Goal: Task Accomplishment & Management: Manage account settings

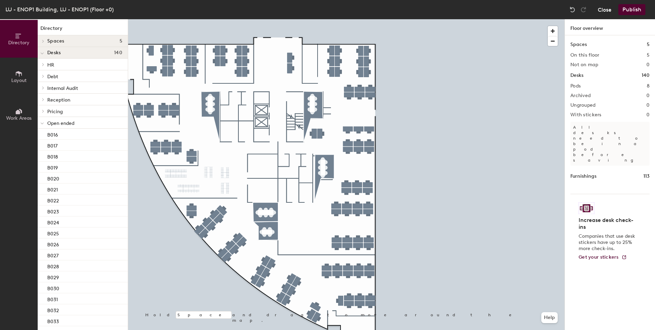
click at [607, 10] on button "Close" at bounding box center [605, 9] width 14 height 11
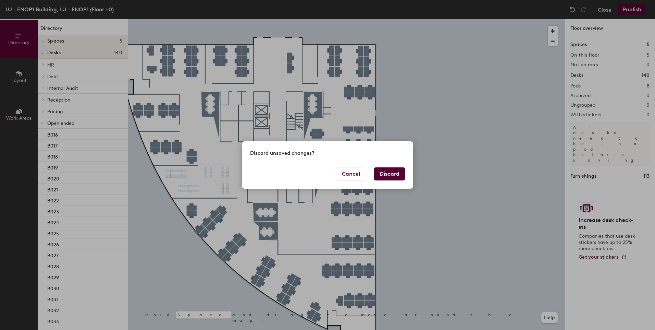
click at [388, 173] on button "Discard" at bounding box center [389, 173] width 31 height 13
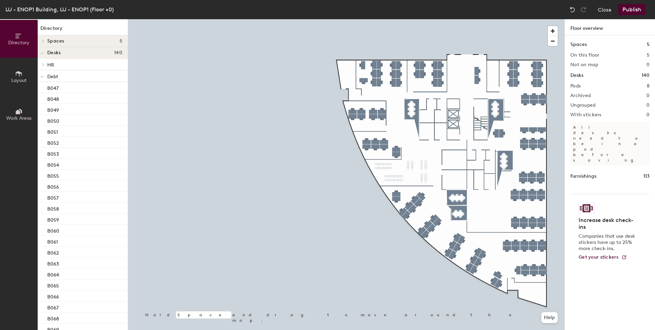
click at [25, 75] on button "Layout" at bounding box center [19, 77] width 38 height 38
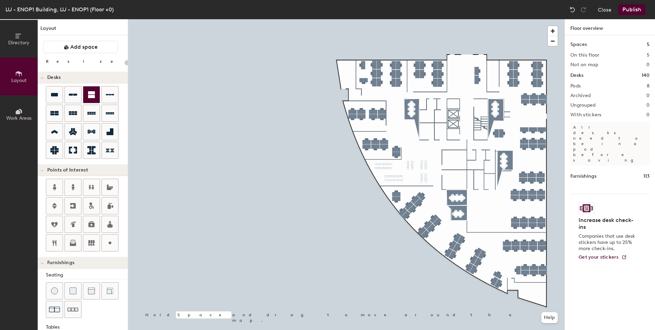
click at [91, 98] on icon at bounding box center [91, 94] width 7 height 7
type input "100"
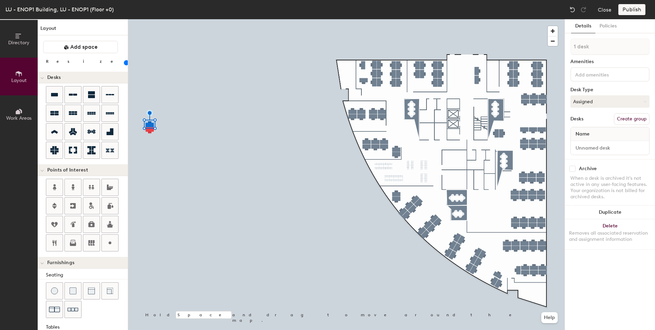
type input "2 desks"
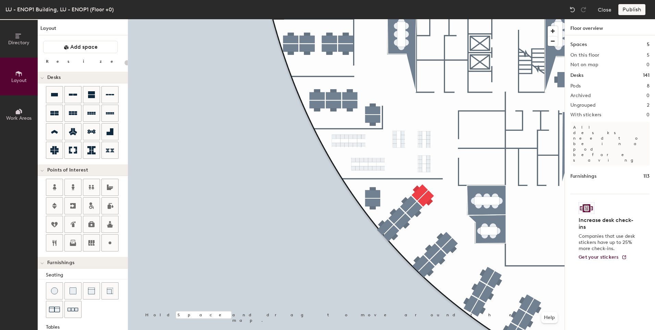
type input "100"
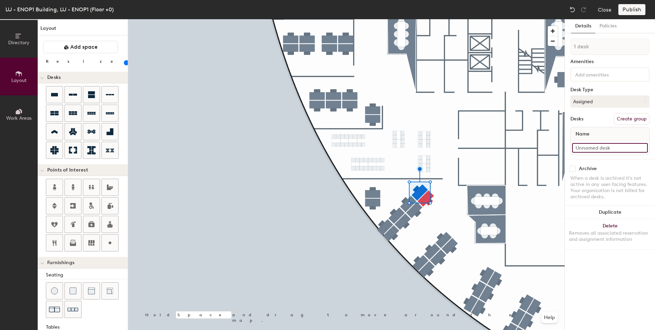
click at [603, 149] on input at bounding box center [610, 148] width 76 height 10
type input "B085"
click at [591, 143] on input at bounding box center [610, 148] width 76 height 10
type input "B141"
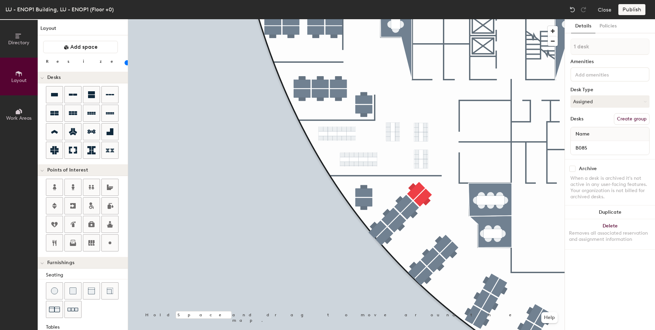
type input "100"
type input "2 desks"
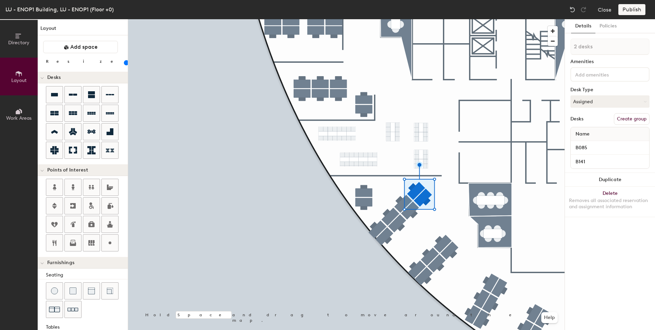
click at [634, 120] on button "Create group" at bounding box center [632, 119] width 36 height 12
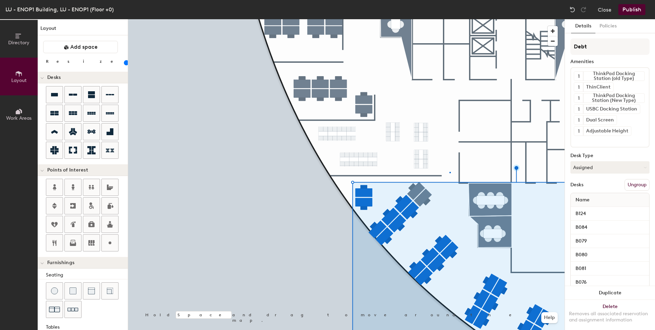
click at [450, 19] on div at bounding box center [346, 19] width 436 height 0
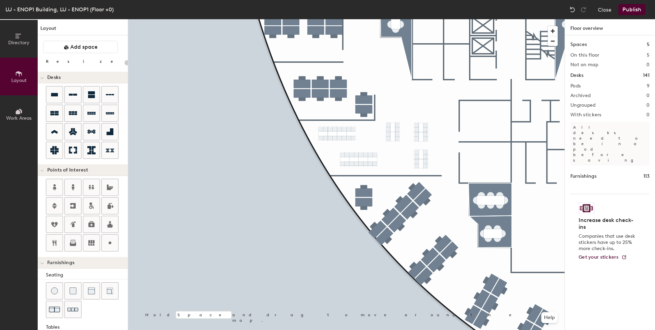
type input "100"
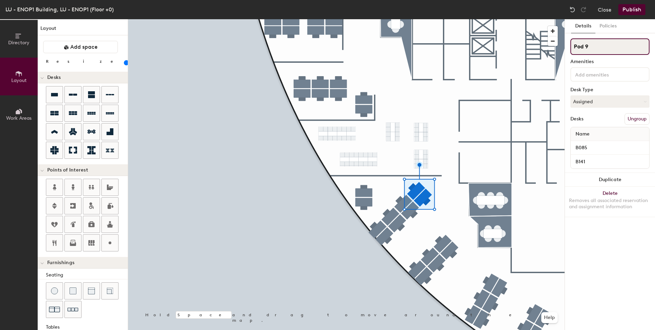
drag, startPoint x: 600, startPoint y: 48, endPoint x: 575, endPoint y: 48, distance: 25.0
click at [576, 48] on input "Pod 9" at bounding box center [609, 46] width 79 height 16
type input "P"
type input "Dept"
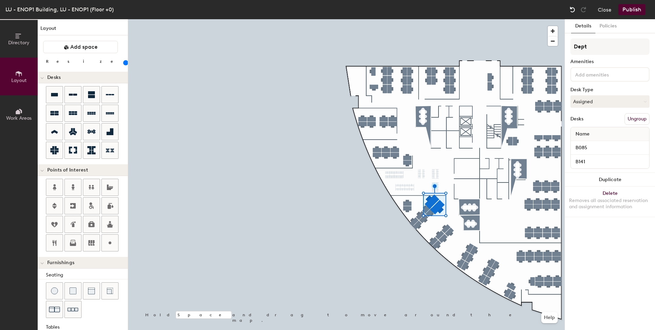
click at [573, 8] on img at bounding box center [572, 9] width 7 height 7
click at [613, 74] on input at bounding box center [605, 74] width 62 height 8
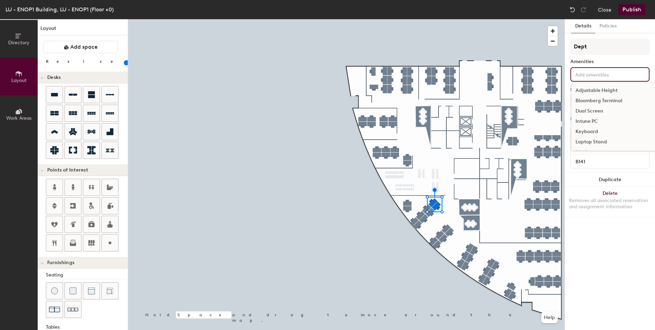
click at [613, 74] on input at bounding box center [605, 74] width 62 height 8
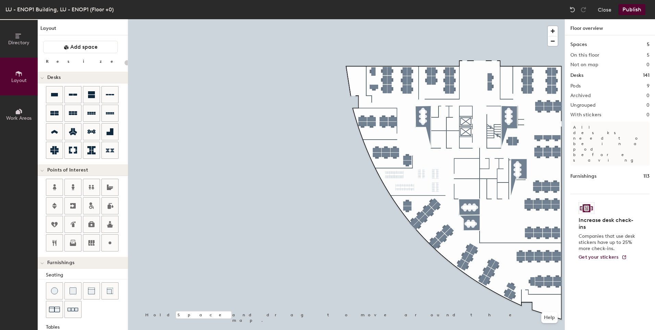
type input "100"
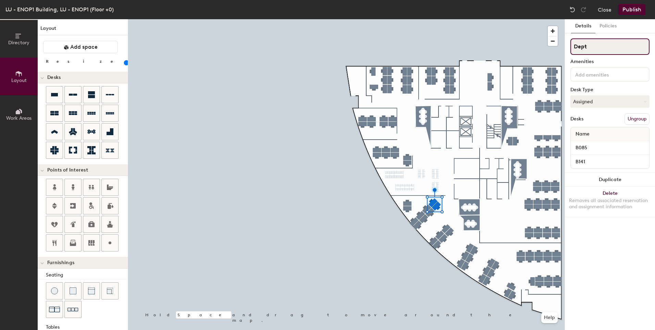
click at [562, 50] on div "Directory Layout Work Areas Layout Add space Resize Desks Points of Interest Fu…" at bounding box center [327, 174] width 655 height 310
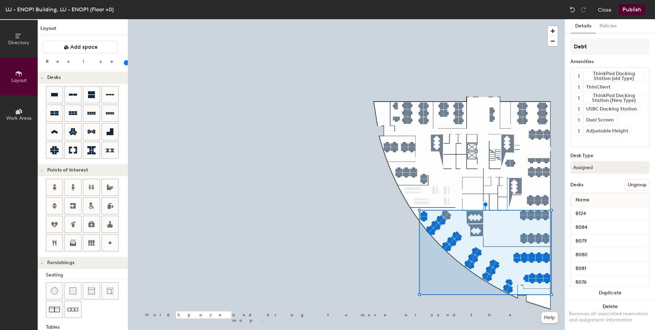
click at [616, 198] on div "Name" at bounding box center [610, 200] width 78 height 14
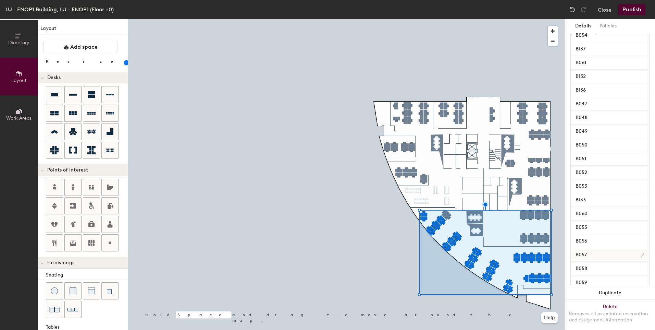
scroll to position [567, 0]
click at [612, 262] on div "B059" at bounding box center [610, 269] width 78 height 14
click at [608, 264] on input "B059" at bounding box center [610, 269] width 76 height 10
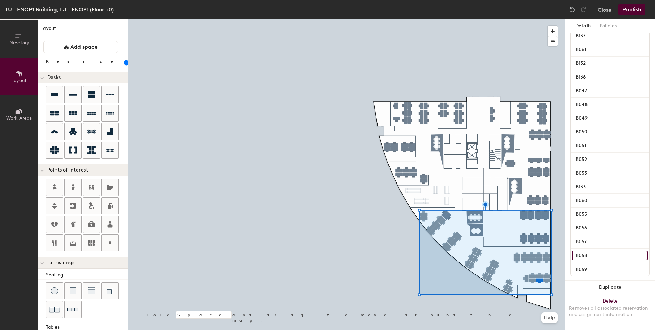
click at [616, 252] on input "B058" at bounding box center [610, 255] width 76 height 10
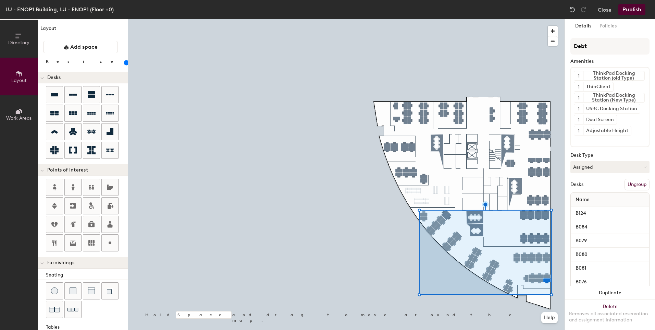
scroll to position [0, 0]
click at [605, 197] on div "Name" at bounding box center [610, 200] width 78 height 14
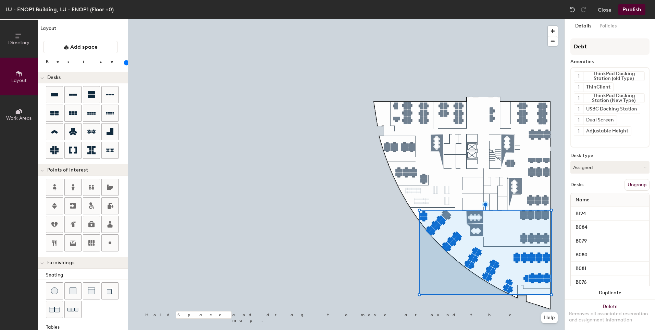
click at [642, 186] on button "Ungroup" at bounding box center [637, 185] width 25 height 12
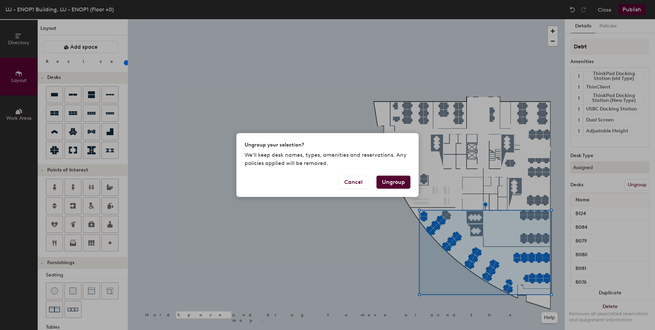
click at [491, 73] on div "Ungroup your selection? We'll keep desk names, types, amenities and reservation…" at bounding box center [327, 165] width 655 height 330
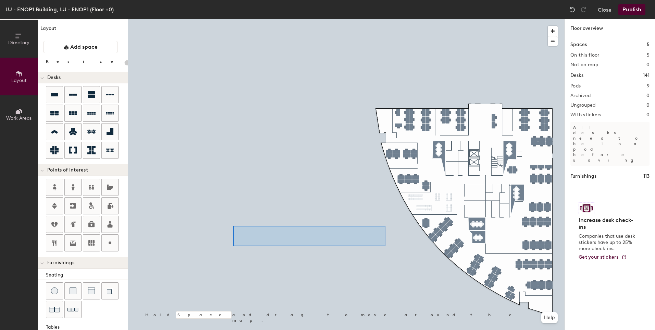
click at [233, 19] on div at bounding box center [346, 19] width 436 height 0
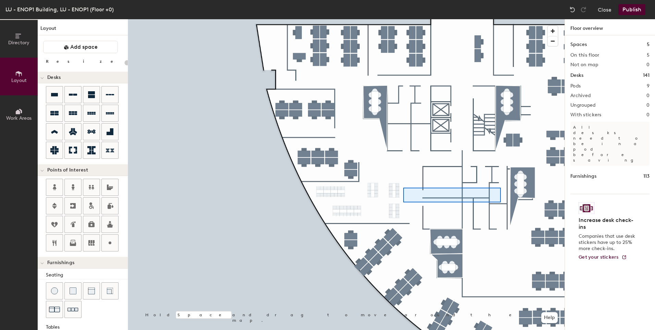
click at [403, 19] on div at bounding box center [346, 19] width 436 height 0
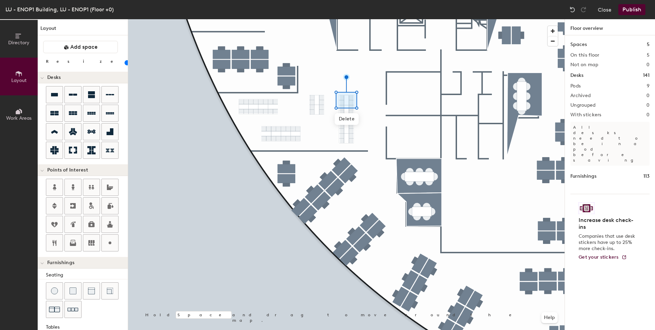
type input "100"
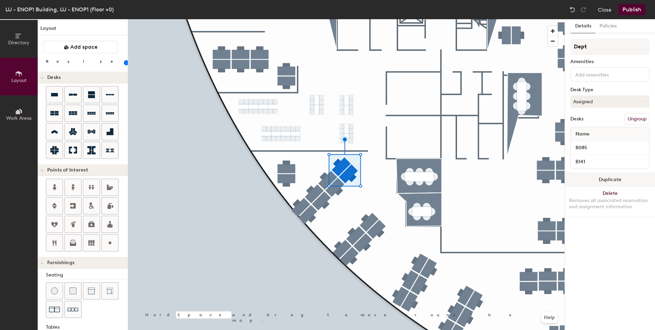
click at [613, 176] on button "Duplicate" at bounding box center [610, 180] width 90 height 14
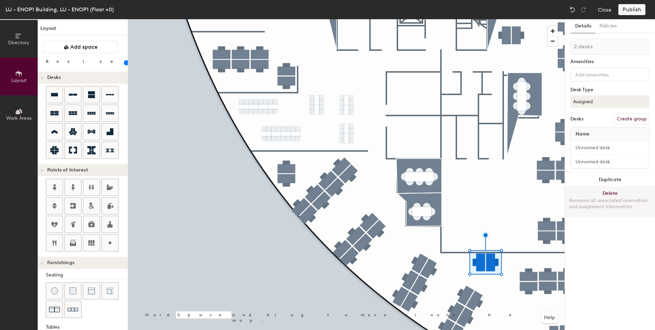
type input "1 desk"
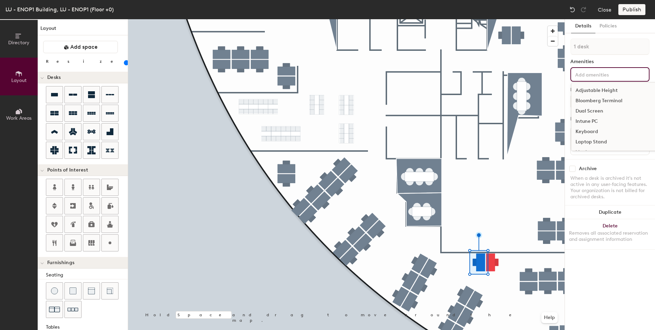
click at [590, 74] on input at bounding box center [605, 74] width 62 height 8
type input "B140"
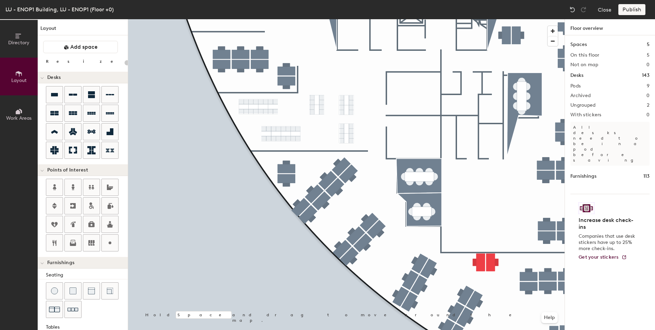
type input "100"
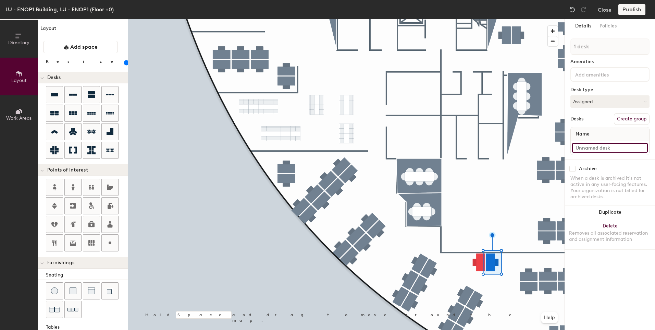
click at [594, 144] on input at bounding box center [610, 148] width 76 height 10
type input "B139"
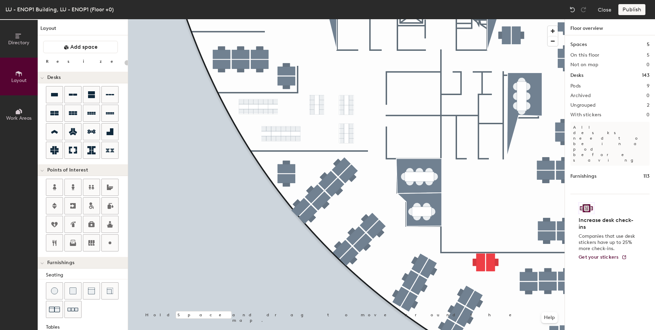
type input "100"
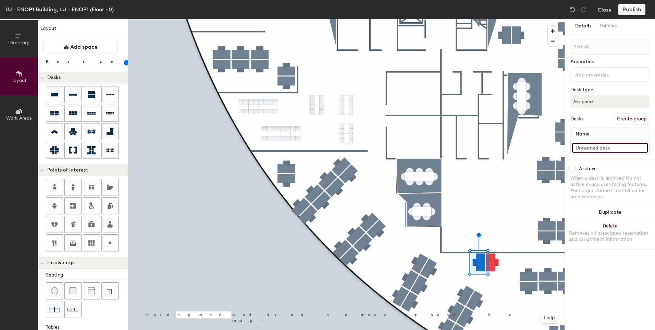
click at [595, 147] on input at bounding box center [610, 148] width 76 height 10
type input "B140"
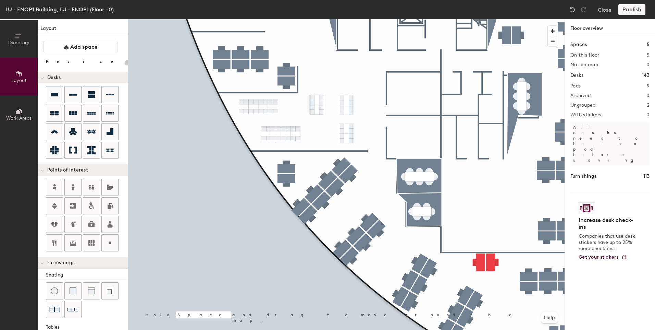
type input "100"
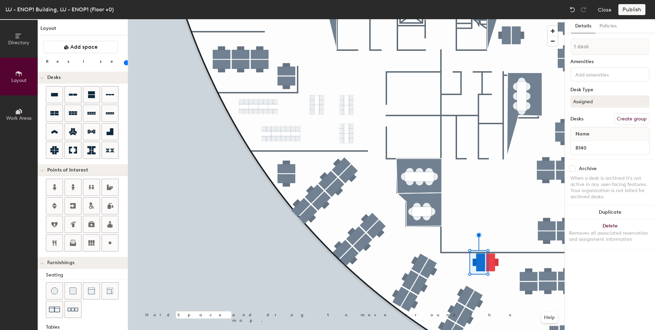
click at [25, 113] on button "Work Areas" at bounding box center [19, 114] width 38 height 38
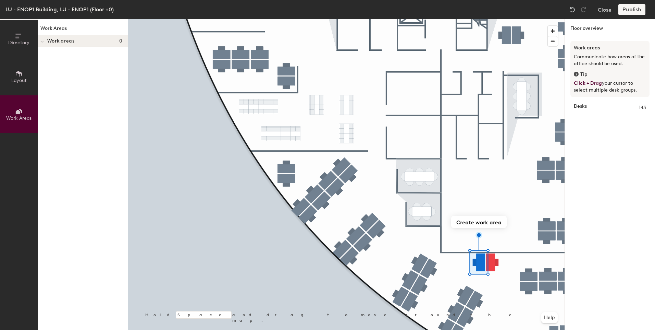
click at [47, 39] on div "Work areas 0" at bounding box center [83, 41] width 90 height 12
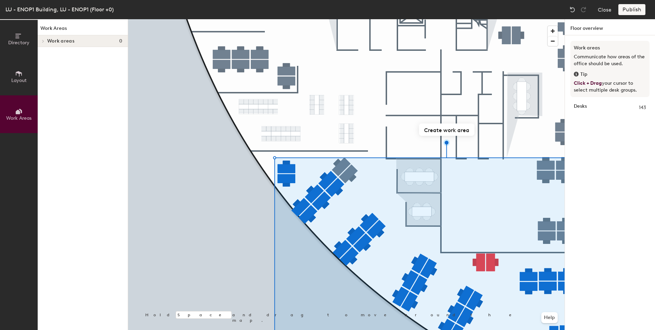
click at [49, 41] on span "Work areas" at bounding box center [60, 40] width 27 height 5
click at [42, 41] on icon at bounding box center [41, 41] width 3 height 3
click at [42, 41] on icon at bounding box center [43, 40] width 3 height 3
click at [42, 41] on icon at bounding box center [41, 41] width 3 height 3
click at [42, 41] on icon at bounding box center [43, 40] width 3 height 3
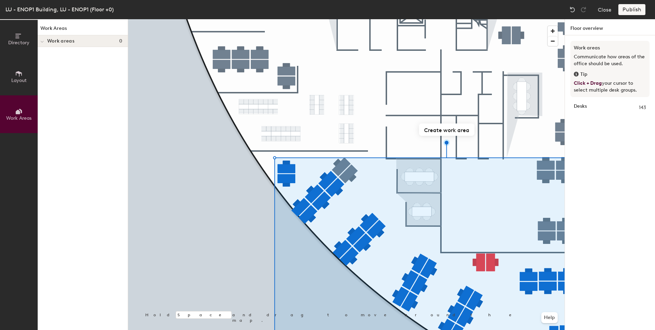
click at [42, 41] on icon at bounding box center [41, 41] width 3 height 3
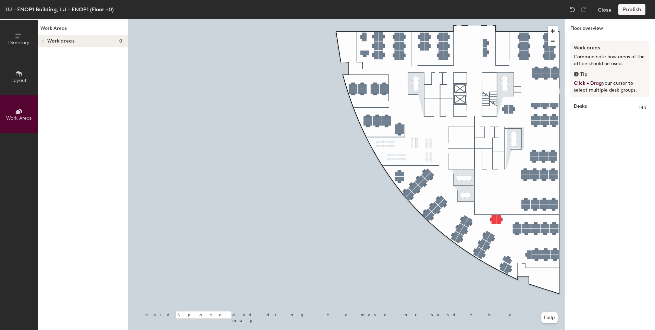
click at [486, 19] on div at bounding box center [346, 19] width 436 height 0
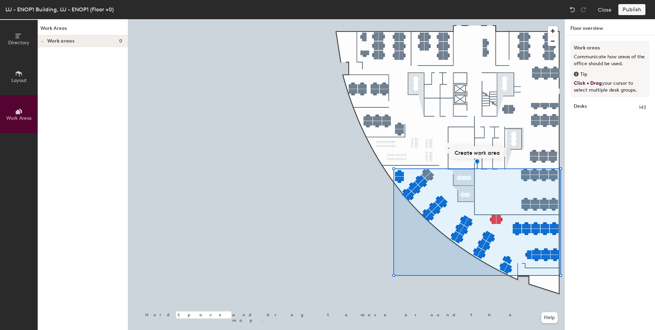
click at [483, 153] on button "Create work area" at bounding box center [476, 152] width 55 height 12
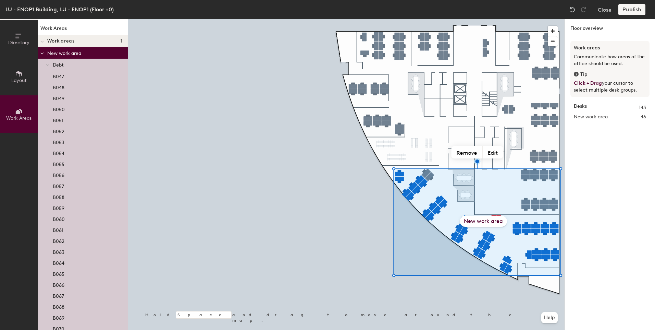
click at [49, 64] on icon at bounding box center [47, 65] width 3 height 3
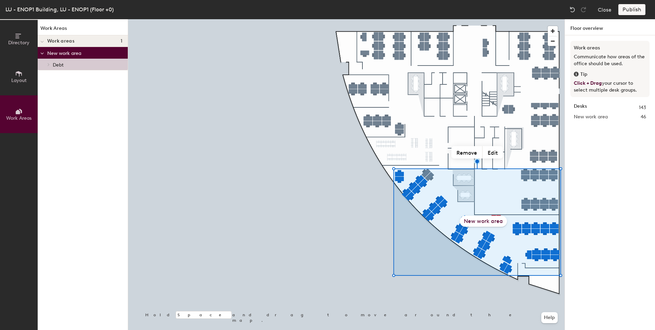
click at [49, 64] on icon at bounding box center [48, 64] width 1 height 3
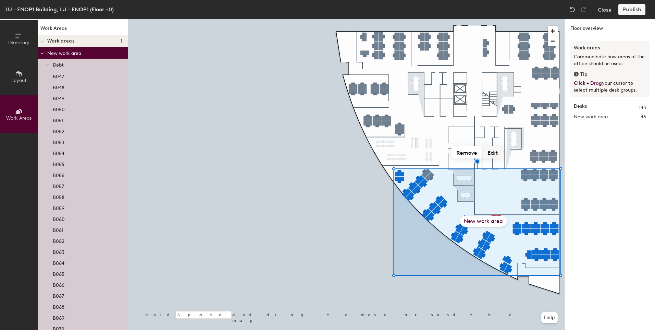
click at [491, 153] on button "Edit" at bounding box center [493, 152] width 21 height 12
click at [492, 153] on button "Edit" at bounding box center [493, 152] width 21 height 12
click at [46, 52] on div at bounding box center [42, 52] width 9 height 11
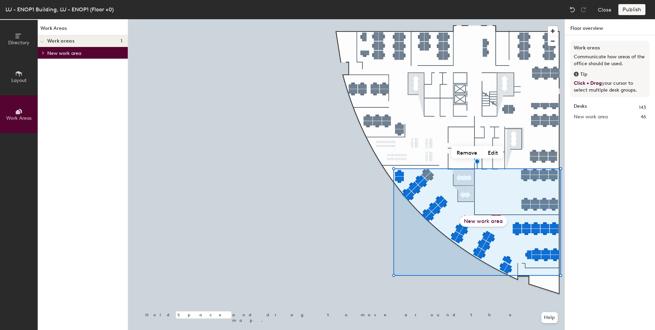
click at [44, 41] on div at bounding box center [42, 40] width 9 height 11
click at [44, 41] on icon at bounding box center [43, 40] width 3 height 3
click at [43, 51] on icon at bounding box center [43, 52] width 3 height 3
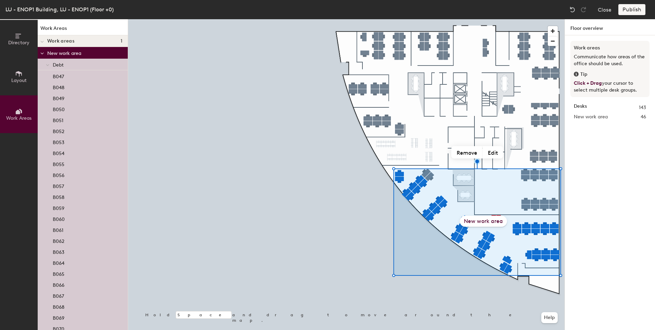
click at [45, 64] on div at bounding box center [47, 64] width 9 height 11
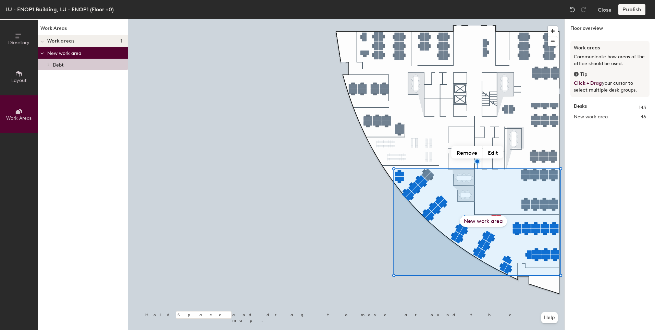
click at [45, 64] on div at bounding box center [49, 64] width 8 height 3
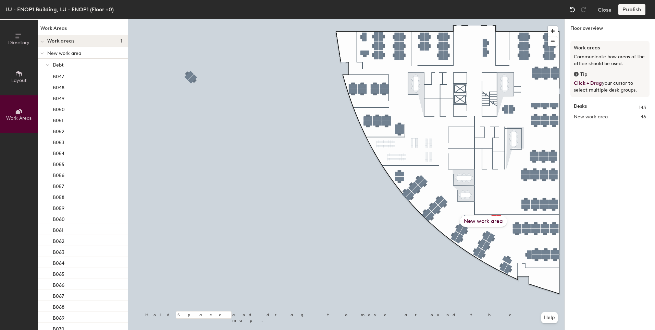
click at [572, 11] on img at bounding box center [572, 9] width 7 height 7
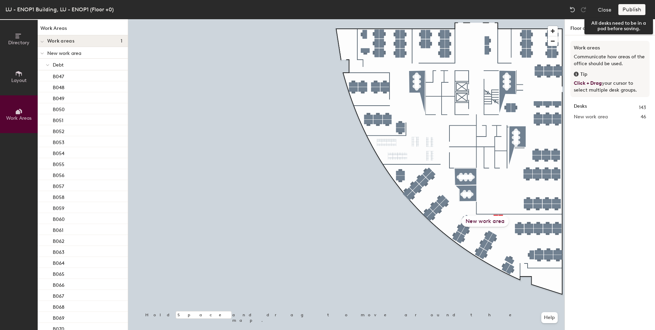
click at [635, 11] on div "Publish" at bounding box center [633, 9] width 31 height 11
click at [631, 9] on div "Publish" at bounding box center [633, 9] width 31 height 11
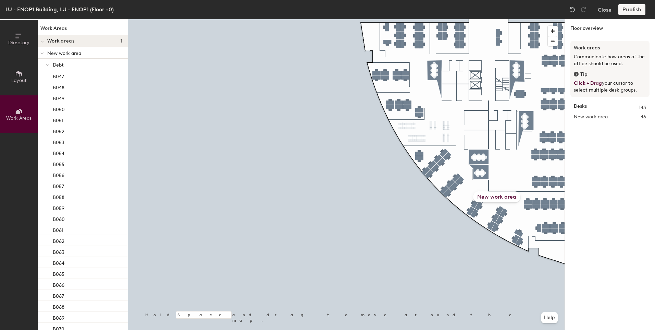
click at [627, 9] on div "Publish" at bounding box center [633, 9] width 31 height 11
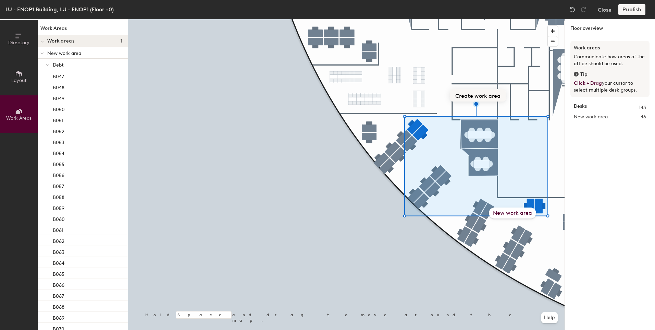
click at [482, 95] on button "Create work area" at bounding box center [477, 95] width 55 height 12
type input "New Desks"
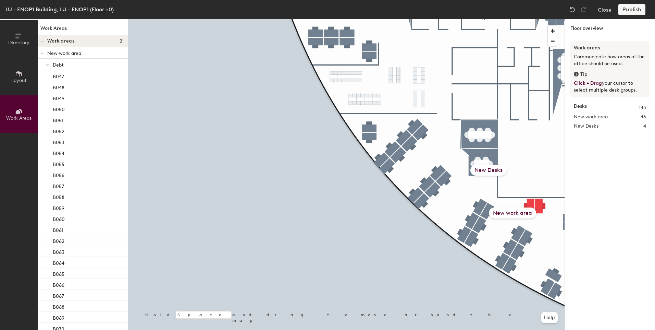
click at [47, 49] on p "New work area" at bounding box center [84, 52] width 75 height 9
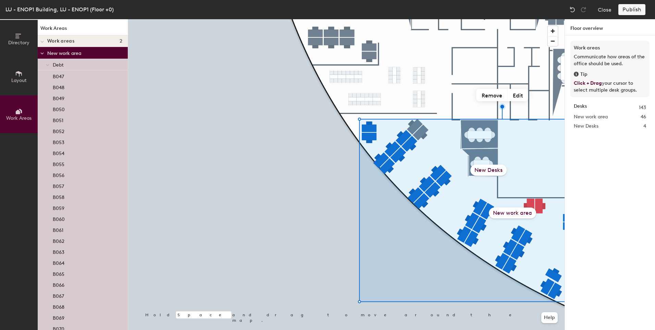
click at [43, 53] on icon at bounding box center [41, 53] width 3 height 3
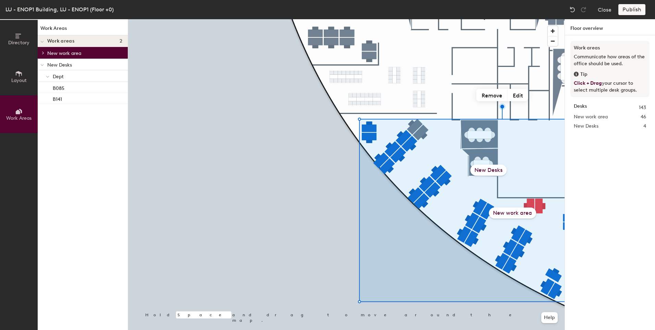
click at [43, 60] on div at bounding box center [42, 64] width 9 height 11
click at [45, 65] on span at bounding box center [43, 64] width 6 height 3
click at [45, 65] on div at bounding box center [42, 64] width 9 height 11
click at [635, 12] on div "Publish" at bounding box center [633, 9] width 31 height 11
click at [622, 2] on div "LU - ENOP1 Building, LU - ENOP1 (Floor +0) Close Publish" at bounding box center [327, 9] width 655 height 19
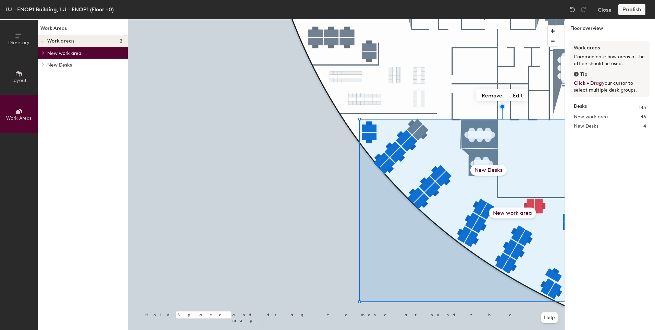
click at [624, 5] on div "Publish" at bounding box center [633, 9] width 31 height 11
click at [626, 8] on div "Publish" at bounding box center [633, 9] width 31 height 11
click at [490, 19] on div at bounding box center [346, 19] width 436 height 0
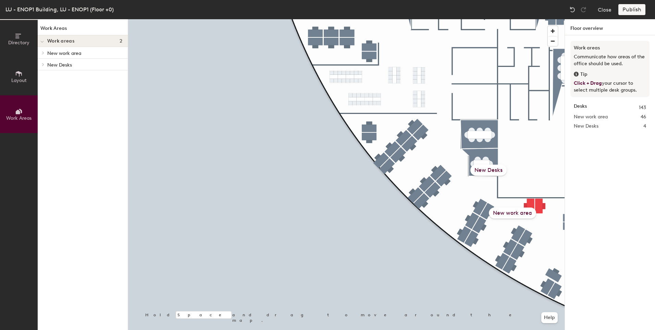
click at [632, 8] on div "Publish" at bounding box center [633, 9] width 31 height 11
click at [629, 9] on div "Publish" at bounding box center [633, 9] width 31 height 11
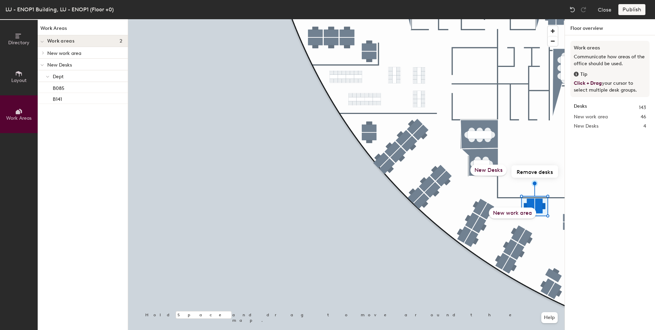
click at [590, 130] on div "Desks 143 New work area 46 New Desks 4" at bounding box center [609, 117] width 79 height 35
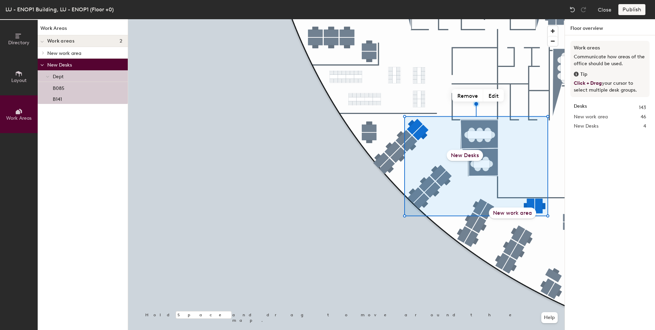
click at [47, 74] on span at bounding box center [47, 77] width 3 height 6
click at [47, 74] on icon at bounding box center [48, 75] width 3 height 3
click at [46, 63] on div at bounding box center [42, 64] width 9 height 11
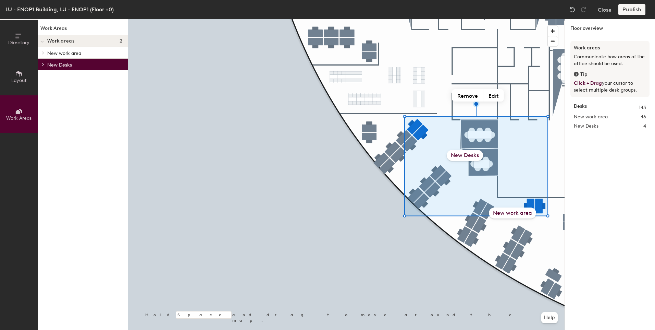
click at [46, 63] on div at bounding box center [43, 64] width 8 height 3
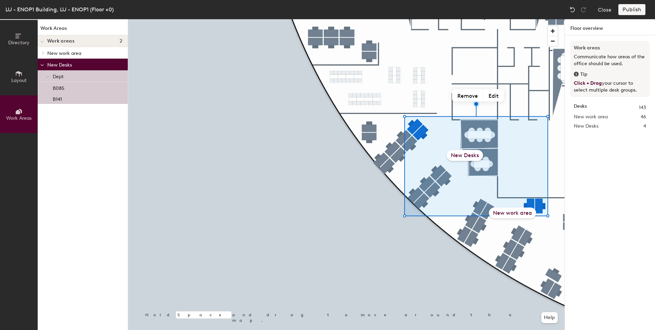
click at [46, 63] on div at bounding box center [42, 64] width 9 height 11
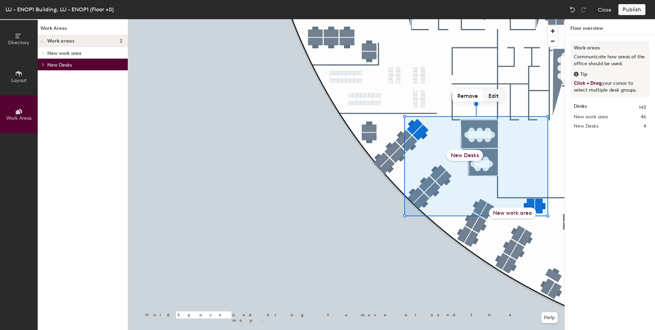
click at [494, 96] on button "Edit" at bounding box center [493, 95] width 21 height 12
click at [488, 155] on input "New Desks" at bounding box center [465, 155] width 69 height 11
type input "New Desks DK"
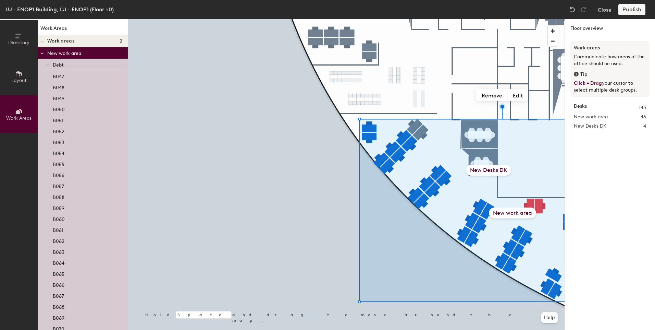
click at [41, 54] on icon at bounding box center [41, 53] width 3 height 3
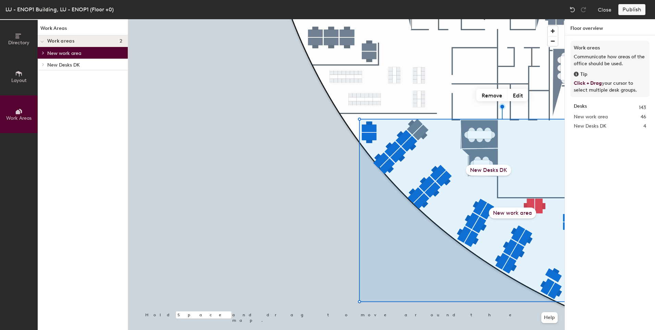
click at [45, 64] on span at bounding box center [43, 64] width 6 height 3
click at [48, 78] on span at bounding box center [47, 77] width 3 height 6
click at [48, 78] on div at bounding box center [47, 75] width 9 height 11
click at [48, 78] on span at bounding box center [47, 77] width 3 height 6
click at [48, 78] on div at bounding box center [47, 75] width 9 height 11
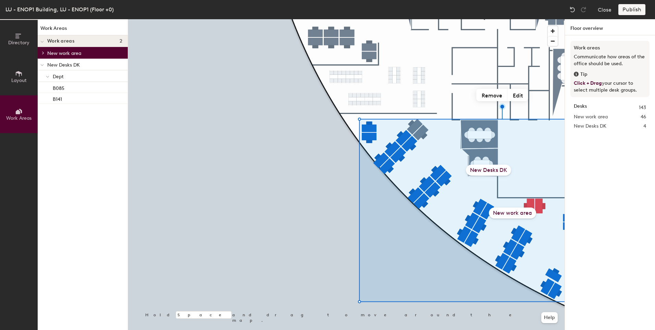
click at [44, 39] on div at bounding box center [42, 40] width 9 height 11
click at [42, 53] on icon at bounding box center [43, 52] width 3 height 3
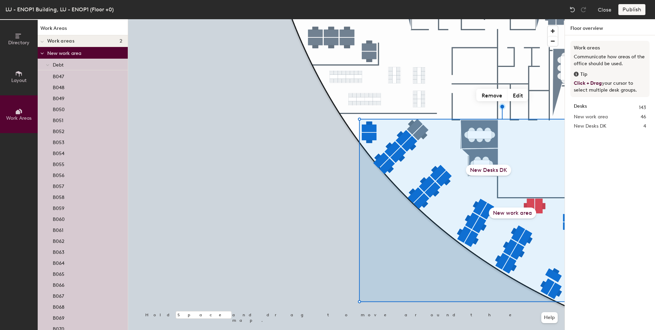
click at [42, 53] on icon at bounding box center [41, 53] width 3 height 3
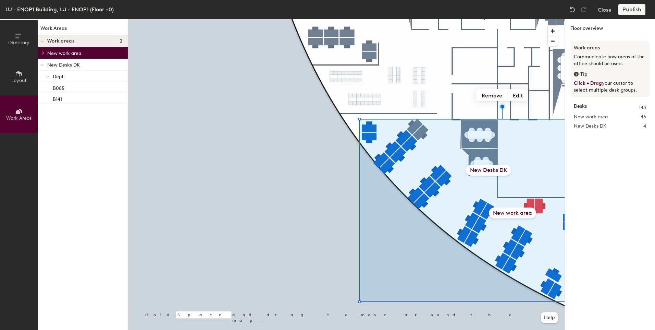
click at [54, 75] on span "Dept" at bounding box center [58, 77] width 11 height 6
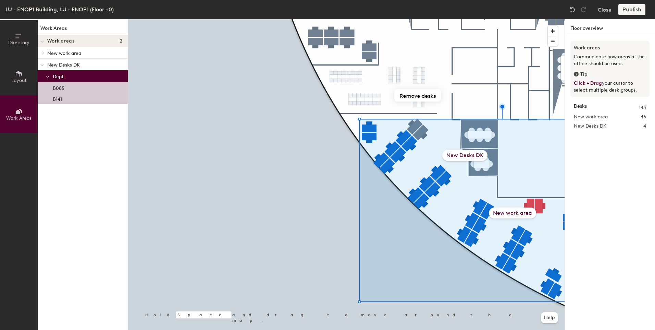
click at [48, 76] on icon at bounding box center [47, 76] width 3 height 3
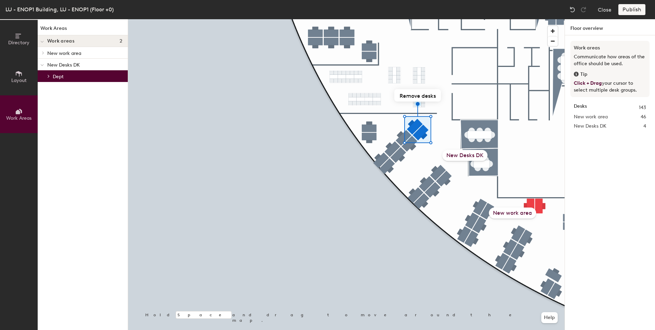
click at [48, 76] on icon at bounding box center [48, 75] width 3 height 3
click at [48, 76] on icon at bounding box center [47, 76] width 3 height 3
click at [48, 76] on icon at bounding box center [48, 75] width 3 height 3
click at [44, 66] on div at bounding box center [42, 64] width 9 height 11
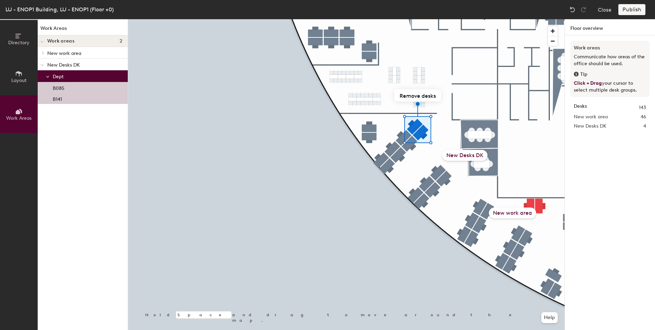
click at [44, 53] on icon at bounding box center [43, 52] width 3 height 3
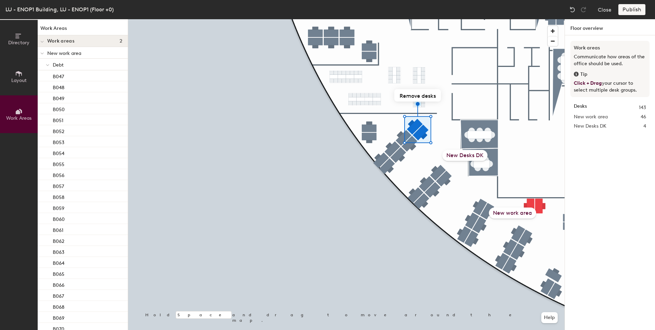
click at [48, 63] on span at bounding box center [47, 65] width 3 height 6
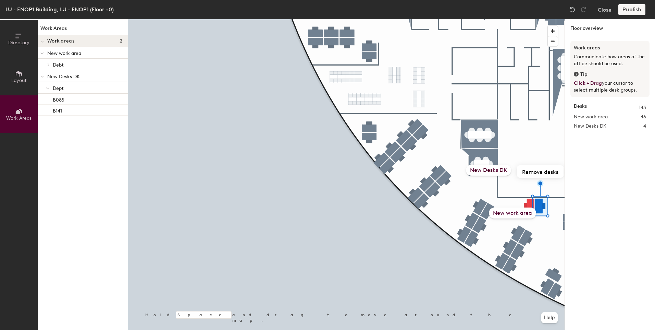
click at [24, 39] on button "Directory" at bounding box center [19, 39] width 38 height 38
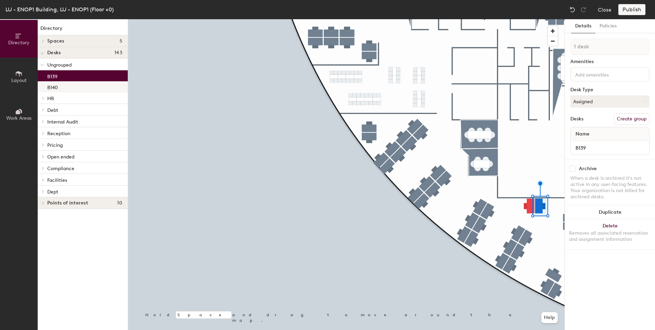
click at [94, 86] on div "B140" at bounding box center [83, 86] width 90 height 11
click at [87, 77] on div "B139" at bounding box center [83, 75] width 90 height 11
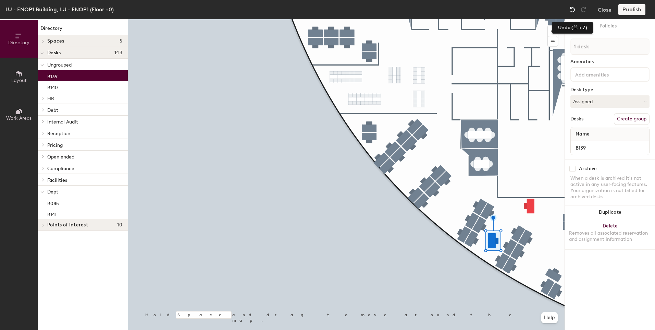
click at [575, 8] on img at bounding box center [572, 9] width 7 height 7
click at [48, 22] on div "Directory Spaces 5 Australia Cayman Islands Cyprus Japan South Africa Desks 143…" at bounding box center [83, 174] width 90 height 310
click at [42, 39] on icon at bounding box center [43, 40] width 3 height 3
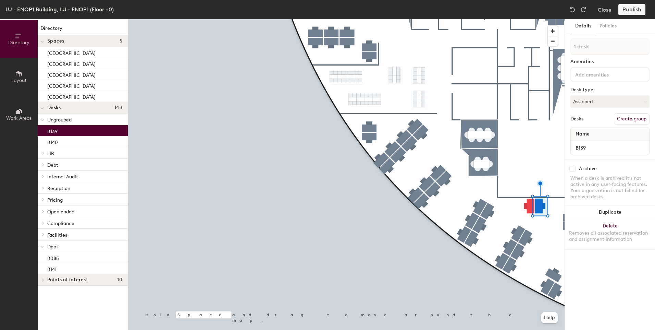
click at [43, 122] on span at bounding box center [41, 120] width 3 height 6
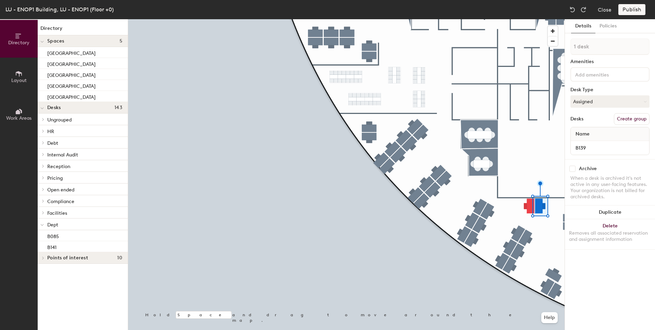
click at [43, 122] on div at bounding box center [42, 118] width 9 height 11
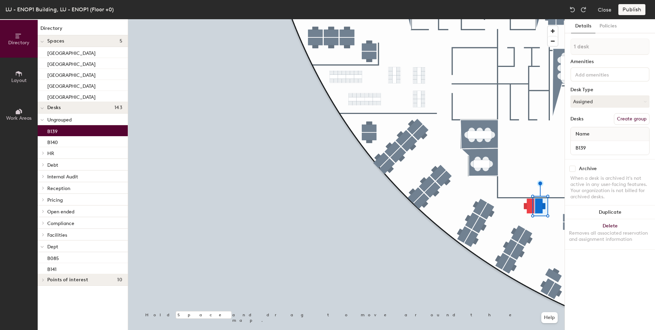
click at [44, 120] on div at bounding box center [42, 118] width 9 height 11
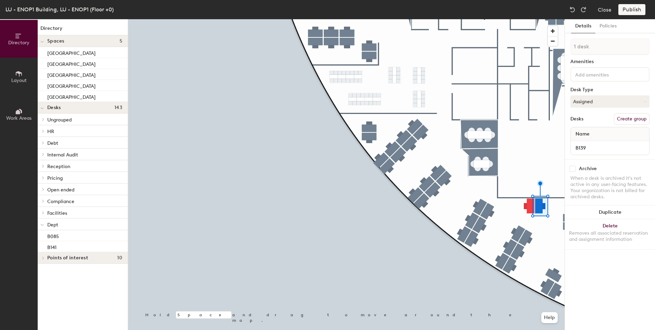
click at [45, 223] on div at bounding box center [42, 223] width 9 height 11
click at [45, 223] on span at bounding box center [43, 223] width 6 height 3
click at [45, 223] on div at bounding box center [42, 223] width 9 height 11
click at [45, 223] on span at bounding box center [43, 223] width 6 height 3
click at [45, 223] on div at bounding box center [42, 223] width 9 height 11
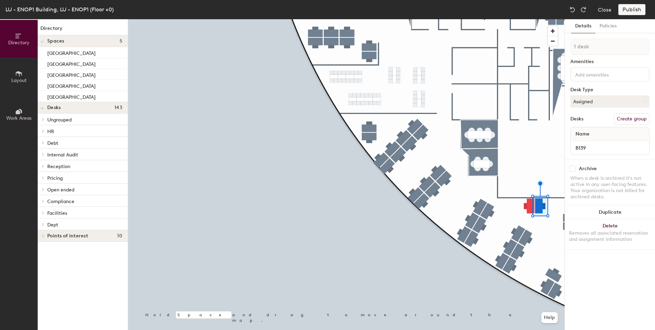
click at [44, 141] on icon at bounding box center [43, 142] width 3 height 3
click at [44, 141] on div at bounding box center [42, 142] width 9 height 11
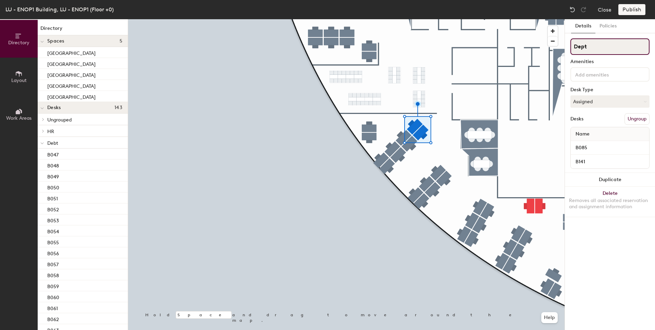
drag, startPoint x: 617, startPoint y: 50, endPoint x: 566, endPoint y: 46, distance: 51.5
click at [568, 47] on div "Details Policies Dept Amenities Desk Type Assigned Desks Ungroup Name B085 B141…" at bounding box center [610, 174] width 90 height 310
type input "DK New"
click at [43, 110] on span at bounding box center [41, 108] width 3 height 6
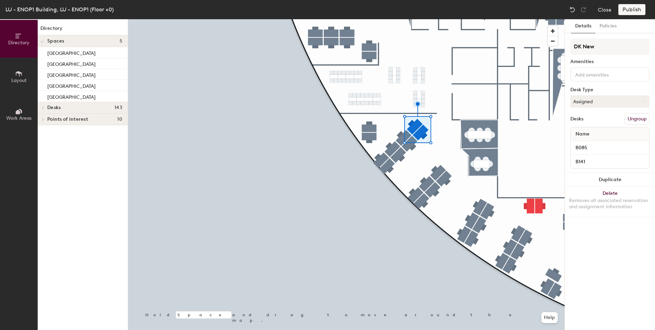
click at [45, 42] on div at bounding box center [42, 40] width 9 height 11
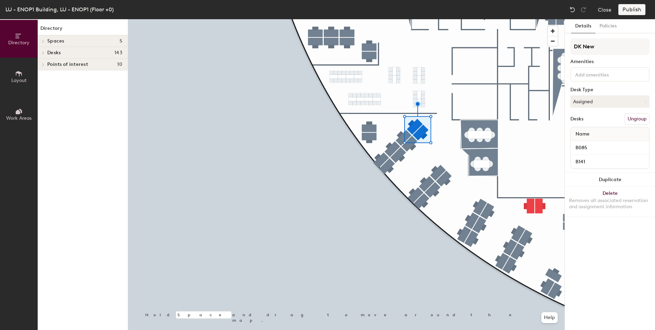
click at [43, 41] on icon at bounding box center [42, 41] width 1 height 3
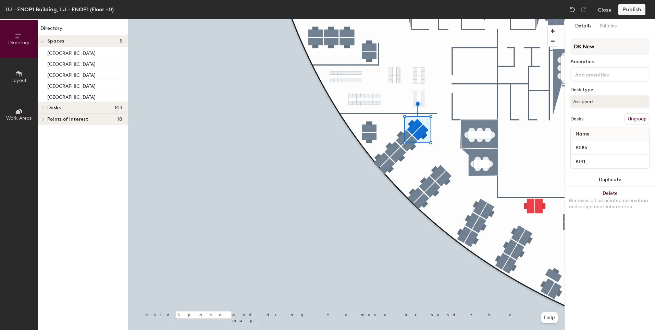
click at [46, 108] on div at bounding box center [43, 107] width 8 height 3
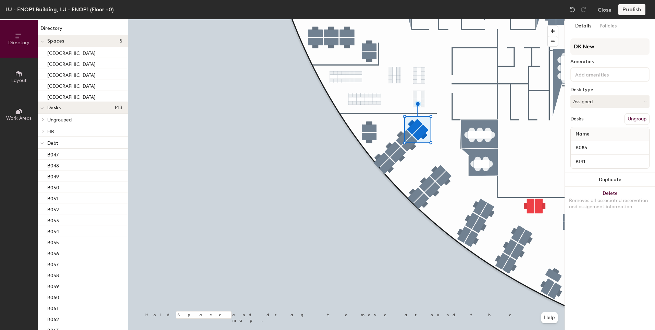
click at [44, 119] on icon at bounding box center [43, 119] width 3 height 3
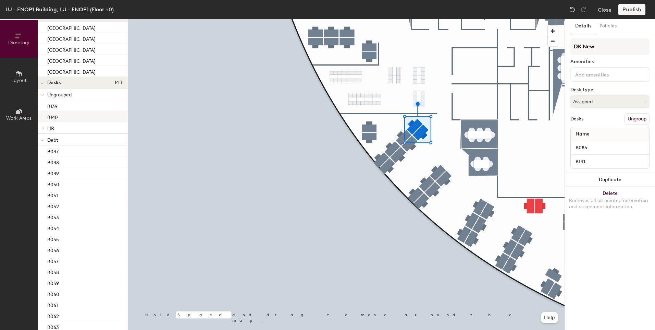
scroll to position [34, 0]
click at [41, 129] on span at bounding box center [41, 131] width 3 height 6
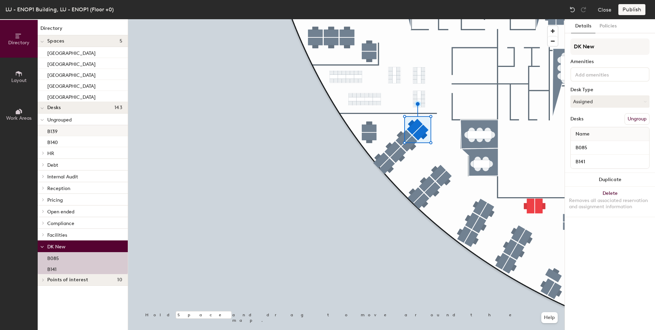
click at [76, 132] on div "B139" at bounding box center [83, 130] width 90 height 11
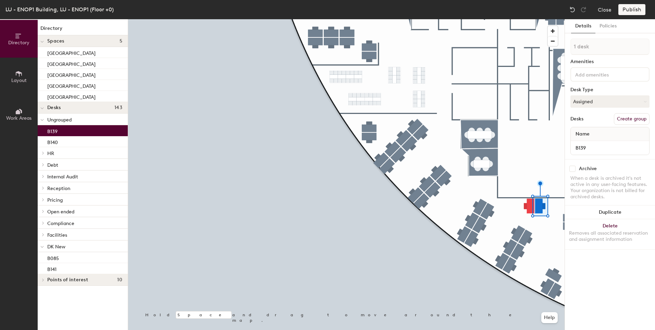
drag, startPoint x: 76, startPoint y: 132, endPoint x: 60, endPoint y: 243, distance: 112.2
click at [60, 243] on div "Ungrouped B139 B140 HR B100 B101 B102 B103 B104 B105 B106 B107 B108 B109 B110 B…" at bounding box center [83, 193] width 90 height 160
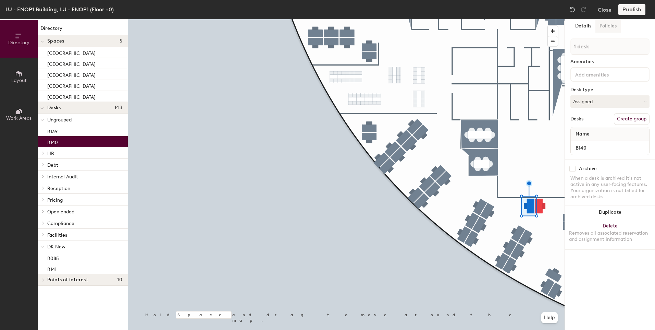
click at [609, 20] on button "Policies" at bounding box center [607, 26] width 25 height 14
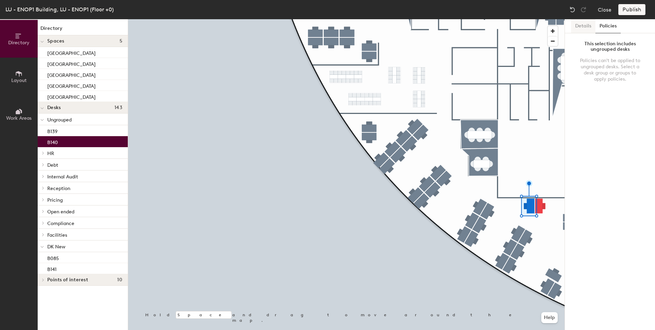
click at [584, 26] on button "Details" at bounding box center [583, 26] width 24 height 14
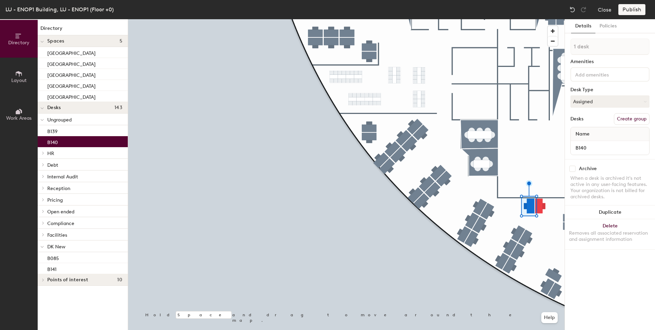
click at [625, 122] on button "Create group" at bounding box center [632, 119] width 36 height 12
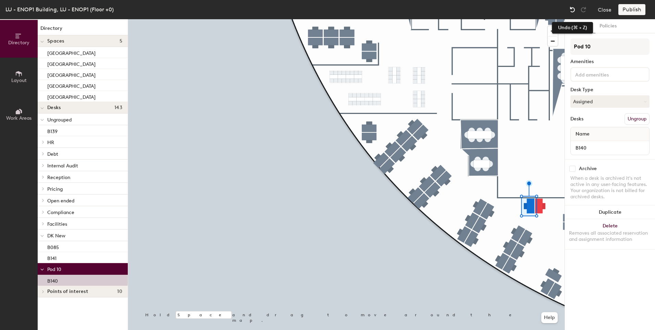
click at [573, 8] on img at bounding box center [572, 9] width 7 height 7
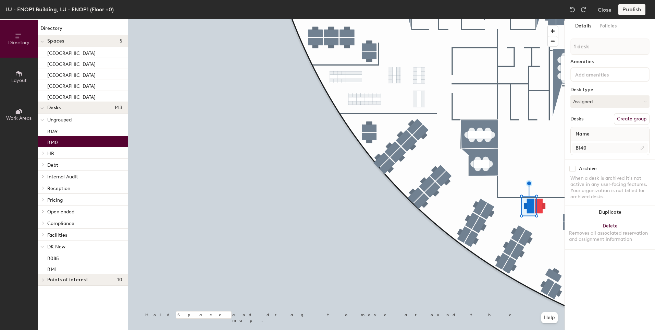
type input "2 desks"
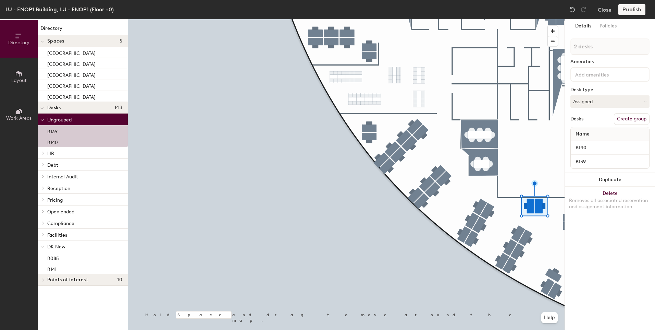
click at [628, 121] on button "Create group" at bounding box center [632, 119] width 36 height 12
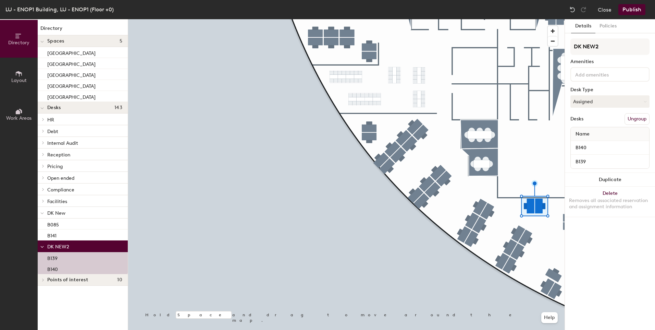
type input "DK NEW2"
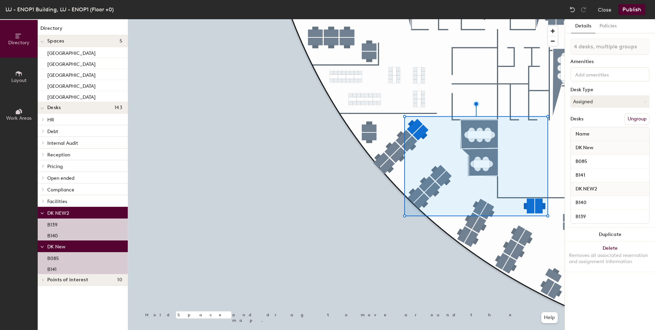
click at [635, 117] on button "Ungroup" at bounding box center [637, 119] width 25 height 12
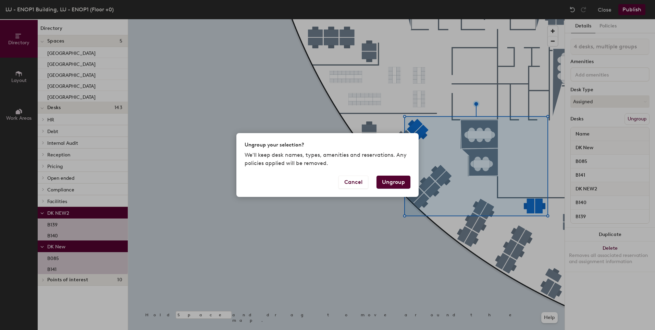
click at [393, 180] on button "Ungroup" at bounding box center [393, 181] width 34 height 13
type input "4 desks"
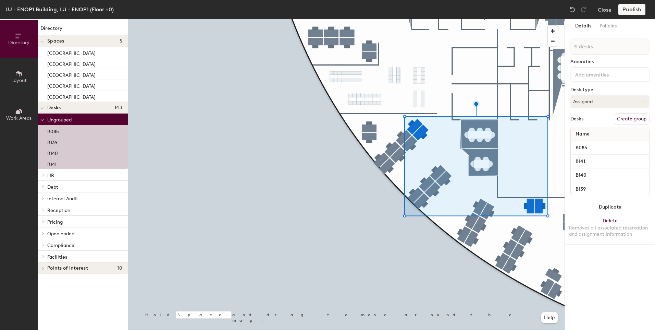
click at [624, 120] on button "Create group" at bounding box center [632, 119] width 36 height 12
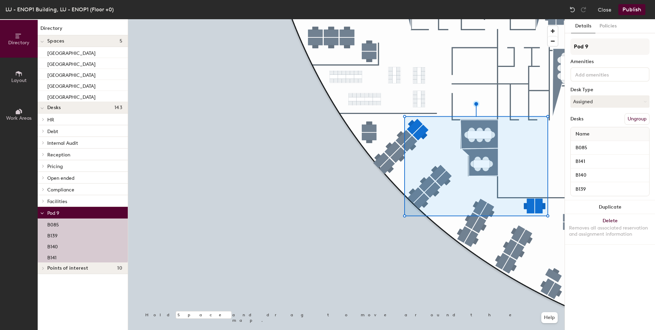
drag, startPoint x: 597, startPoint y: 45, endPoint x: 568, endPoint y: 45, distance: 28.8
click at [568, 45] on div "Details Policies Pod 9 Amenities Desk Type Assigned Desks Ungroup Name B085 B14…" at bounding box center [610, 174] width 90 height 310
type input "DK New3"
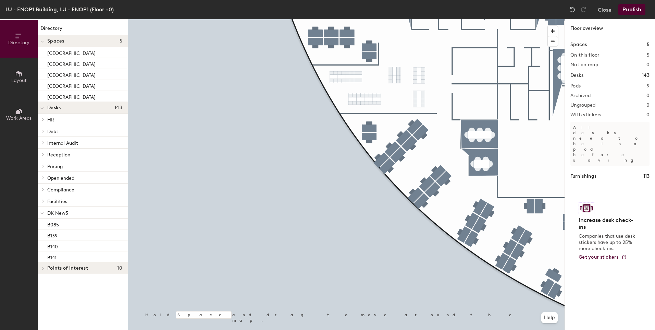
click at [58, 214] on span "DK New3" at bounding box center [57, 213] width 21 height 6
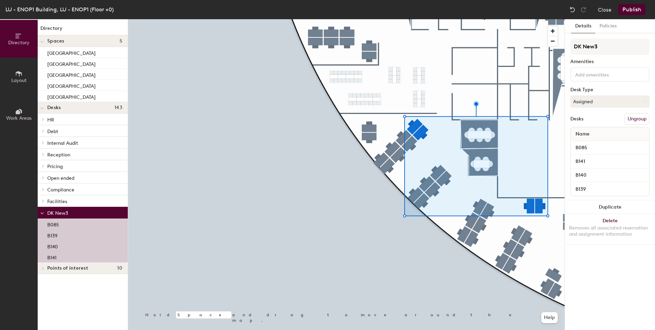
click at [641, 117] on button "Ungroup" at bounding box center [637, 119] width 25 height 12
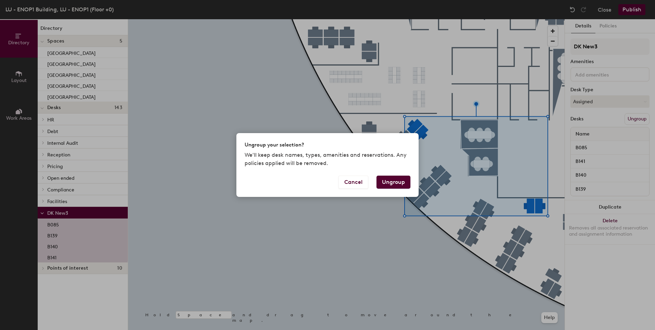
click at [383, 180] on button "Ungroup" at bounding box center [393, 181] width 34 height 13
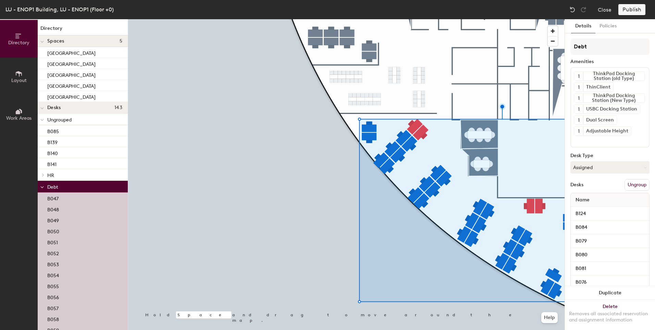
click at [630, 188] on button "Ungroup" at bounding box center [637, 185] width 25 height 12
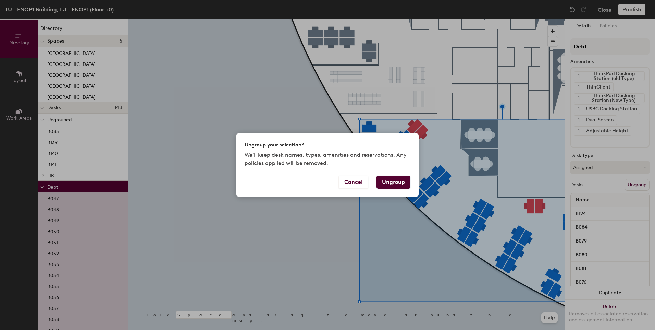
click at [391, 185] on button "Ungroup" at bounding box center [393, 181] width 34 height 13
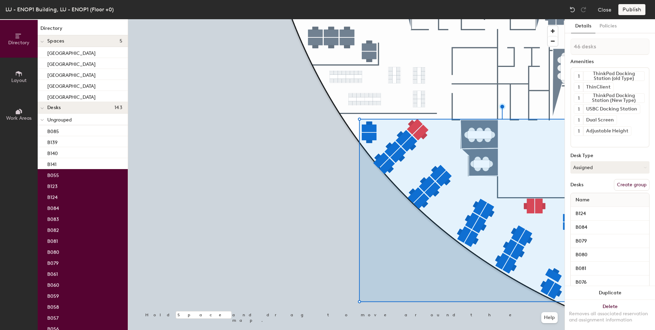
click at [626, 184] on button "Create group" at bounding box center [632, 185] width 36 height 12
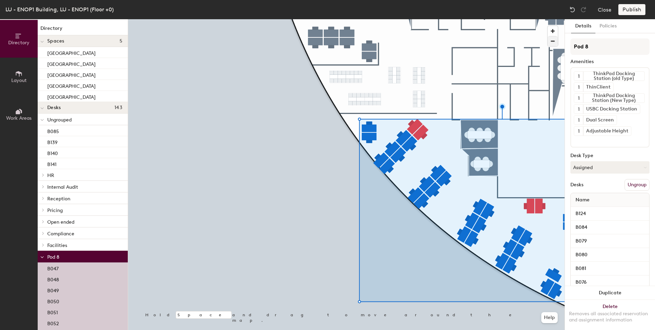
click at [542, 42] on div "Directory Layout Work Areas Directory Spaces 5 Australia Cayman Islands Cyprus …" at bounding box center [327, 174] width 655 height 310
type input "Dept"
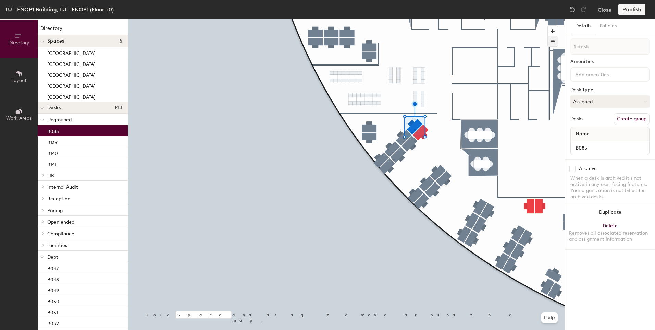
click at [531, 19] on div at bounding box center [346, 19] width 436 height 0
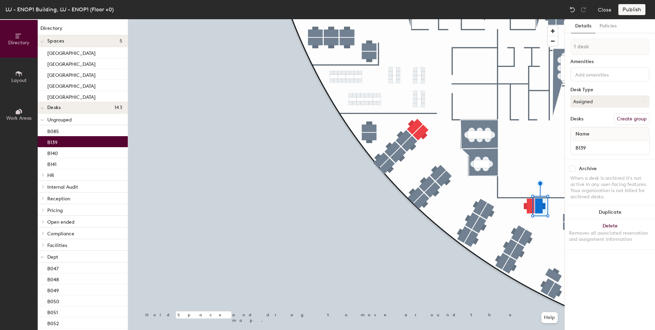
click at [44, 119] on div at bounding box center [42, 118] width 9 height 11
click at [46, 213] on div at bounding box center [42, 212] width 9 height 11
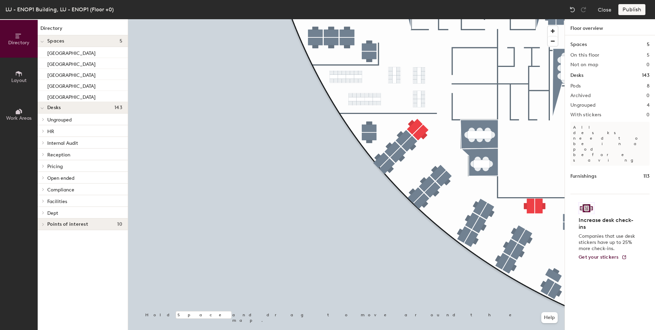
click at [43, 211] on icon at bounding box center [43, 212] width 3 height 3
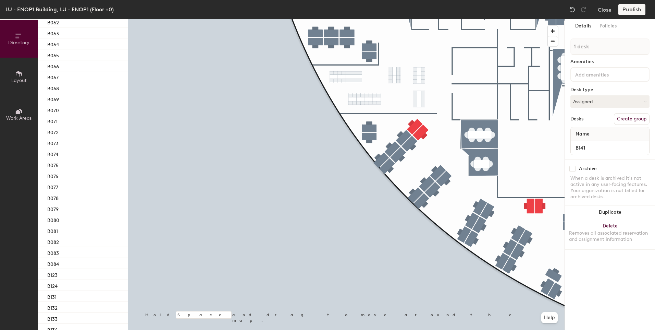
scroll to position [454, 0]
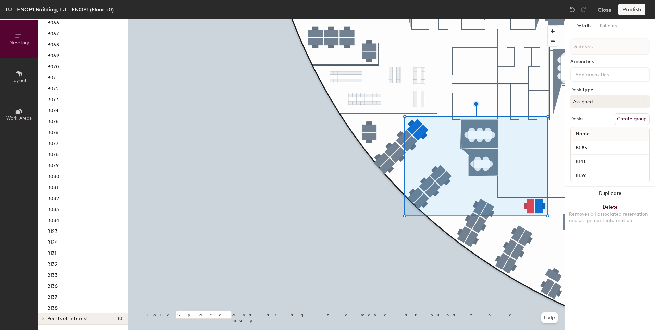
type input "4 desks"
click at [632, 119] on button "Create group" at bounding box center [632, 119] width 36 height 12
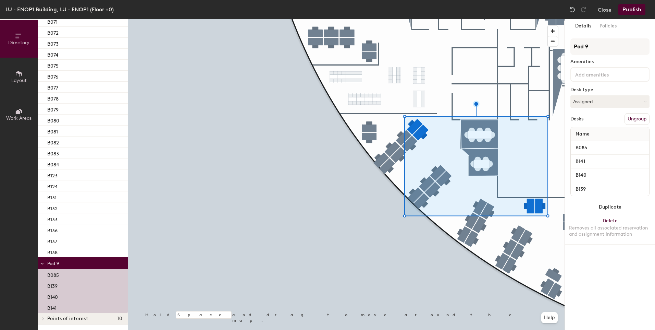
scroll to position [398, 0]
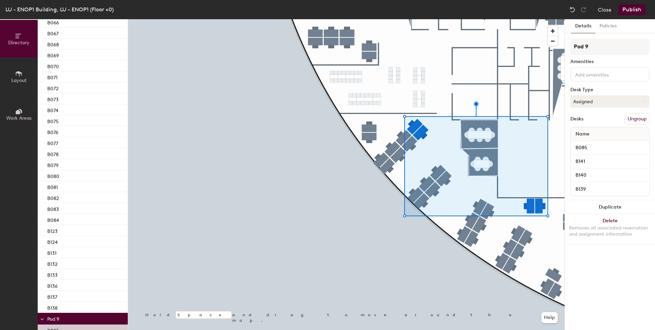
click at [522, 42] on div "Directory Layout Work Areas Directory Spaces 5 Australia Cayman Islands Cyprus …" at bounding box center [327, 174] width 655 height 310
type input "DK NEW2"
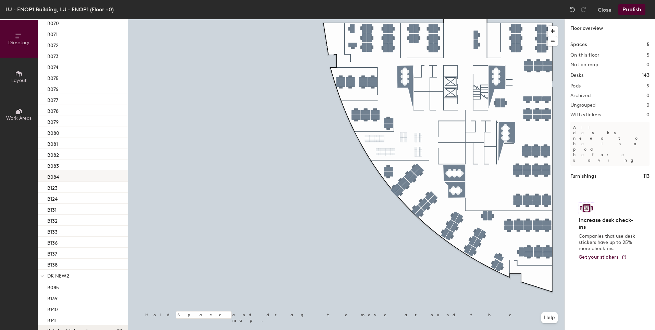
scroll to position [454, 0]
click at [45, 263] on div at bounding box center [42, 262] width 9 height 11
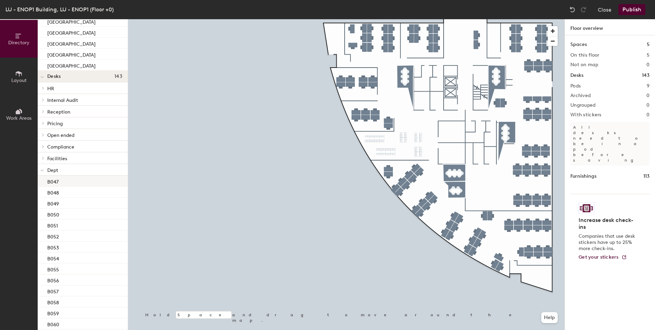
scroll to position [0, 0]
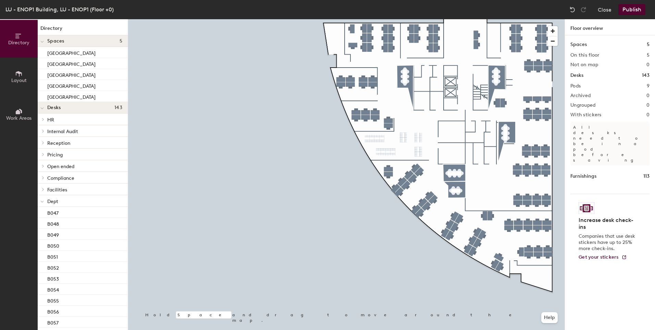
click at [40, 105] on div at bounding box center [42, 107] width 9 height 11
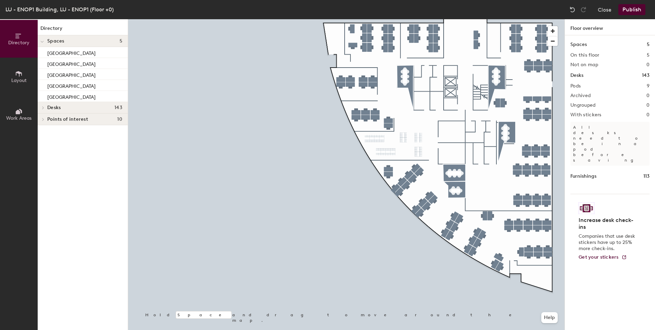
click at [44, 39] on span at bounding box center [41, 42] width 3 height 6
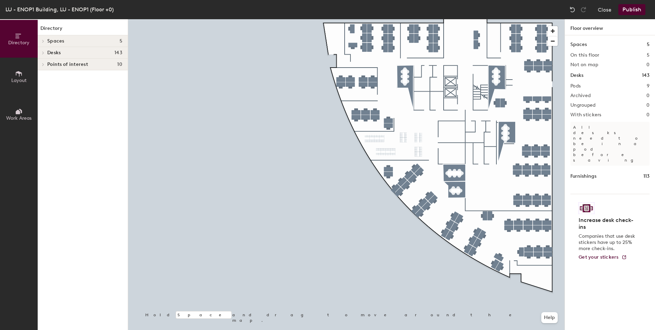
click at [634, 8] on button "Publish" at bounding box center [631, 9] width 27 height 11
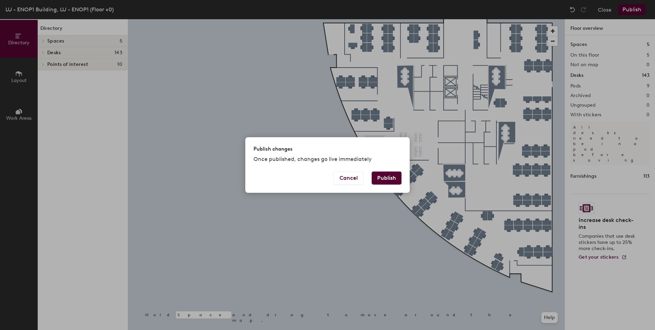
click at [384, 178] on button "Publish" at bounding box center [387, 177] width 30 height 13
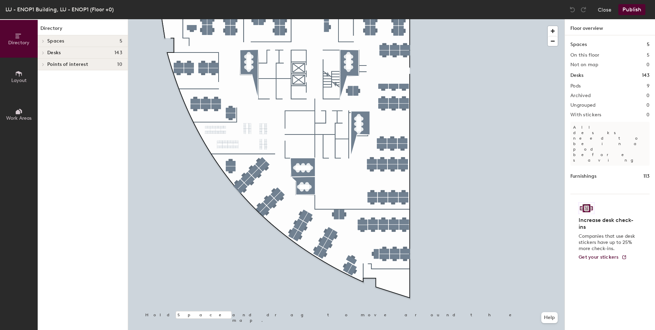
click at [44, 40] on icon at bounding box center [43, 40] width 3 height 3
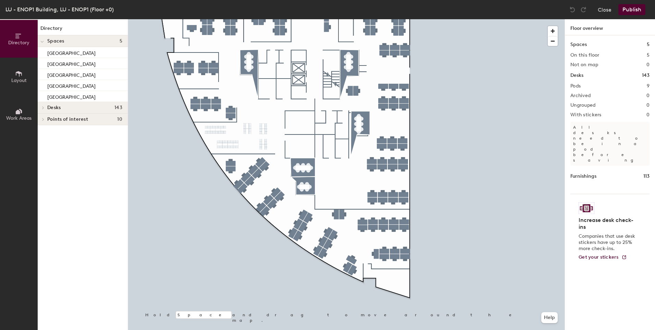
click at [40, 108] on span at bounding box center [43, 107] width 6 height 3
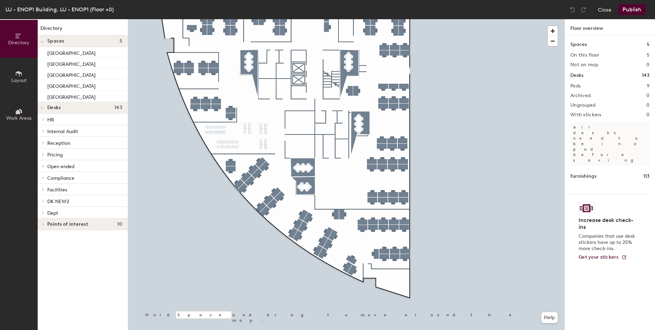
click at [57, 211] on span "Dept" at bounding box center [52, 213] width 11 height 6
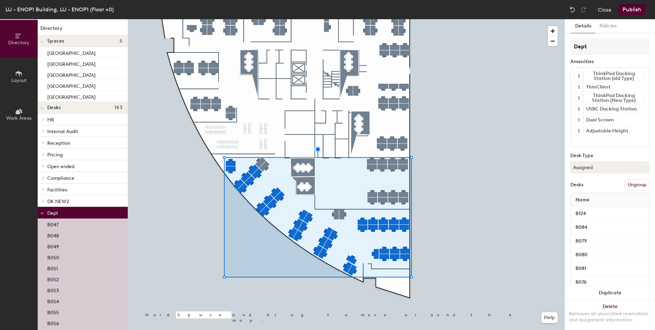
click at [635, 184] on button "Ungroup" at bounding box center [637, 185] width 25 height 12
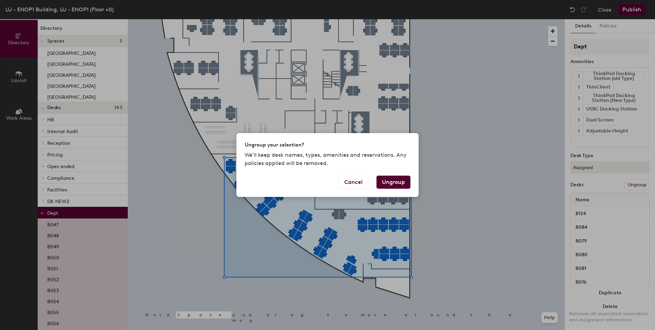
click at [389, 190] on div "Cancel Ungroup" at bounding box center [327, 185] width 182 height 21
click at [391, 186] on button "Ungroup" at bounding box center [393, 181] width 34 height 13
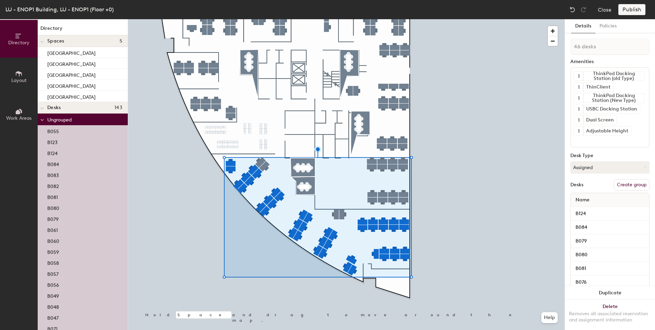
click at [42, 121] on span at bounding box center [41, 120] width 3 height 6
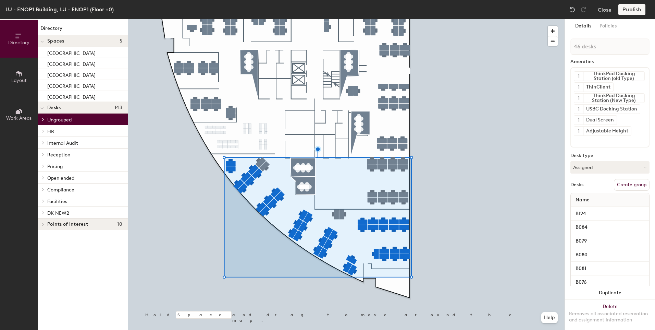
click at [64, 212] on span "DK NEW2" at bounding box center [58, 213] width 22 height 6
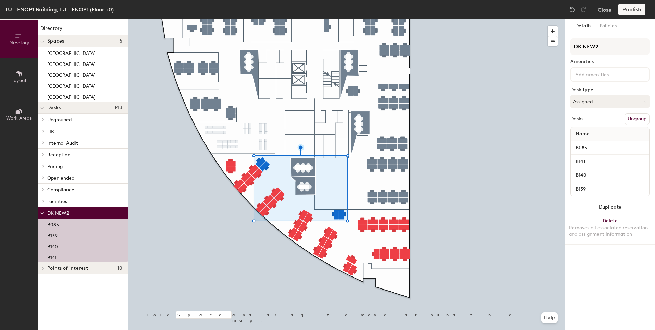
click at [630, 119] on button "Ungroup" at bounding box center [637, 119] width 25 height 12
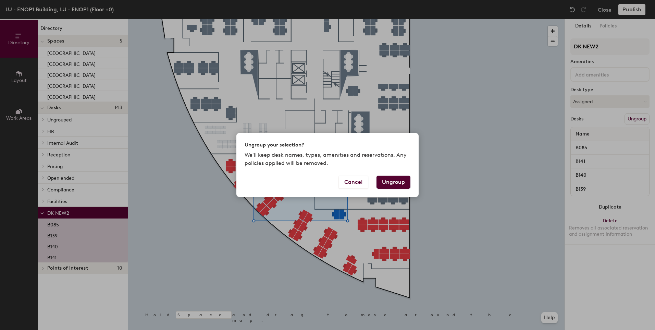
click at [389, 178] on button "Ungroup" at bounding box center [393, 181] width 34 height 13
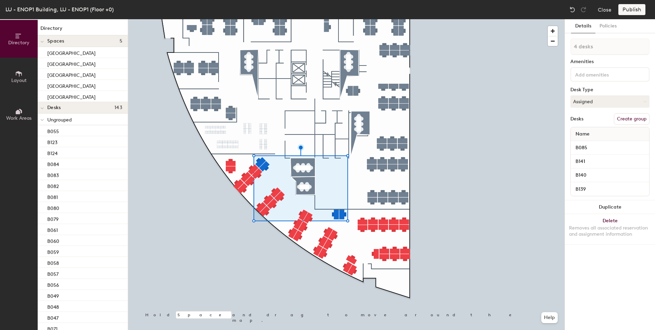
click at [39, 119] on div at bounding box center [42, 118] width 9 height 11
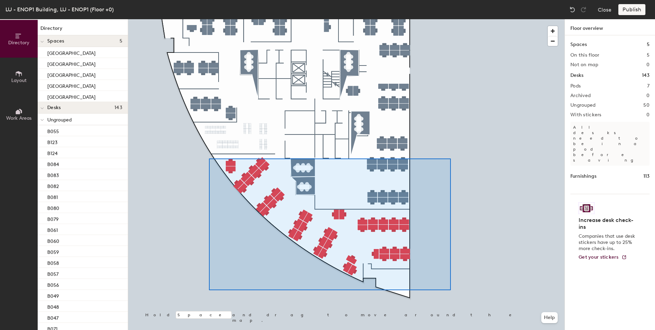
click at [209, 19] on div at bounding box center [346, 19] width 436 height 0
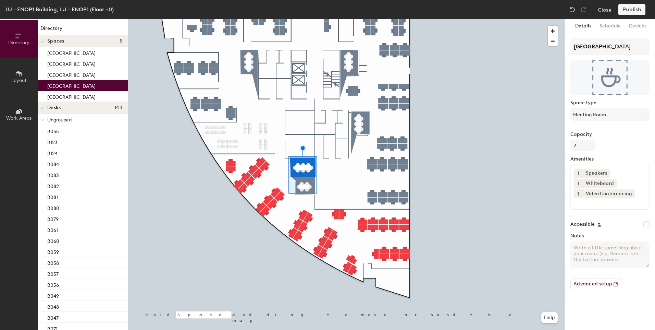
drag, startPoint x: 70, startPoint y: 88, endPoint x: 55, endPoint y: 113, distance: 29.6
click at [55, 113] on div "Ungrouped" at bounding box center [83, 119] width 90 height 12
click at [44, 120] on icon at bounding box center [43, 119] width 3 height 3
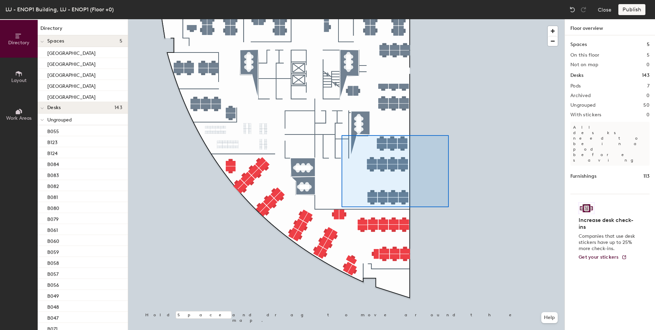
click at [342, 19] on div at bounding box center [346, 19] width 436 height 0
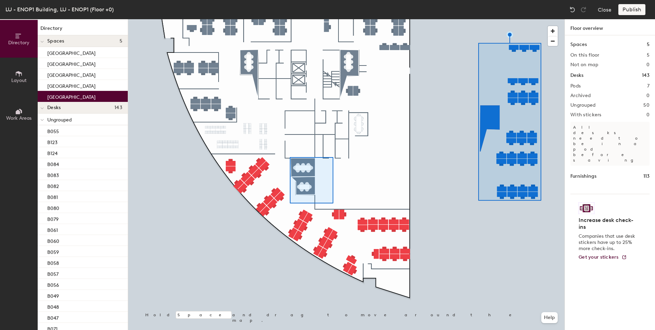
click at [290, 19] on div at bounding box center [346, 19] width 436 height 0
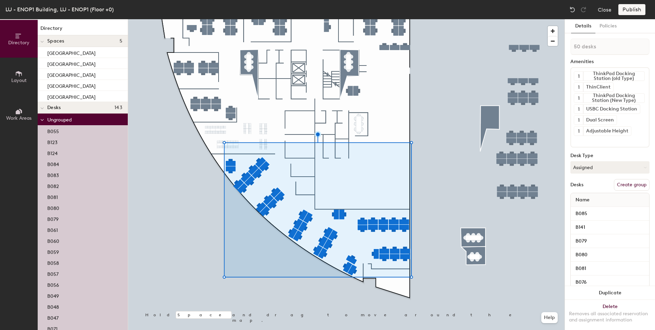
click at [636, 183] on button "Create group" at bounding box center [632, 185] width 36 height 12
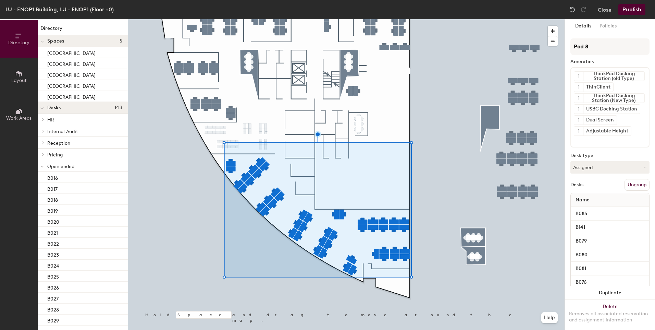
click at [397, 45] on div "Directory Layout Work Areas Directory Spaces 5 [GEOGRAPHIC_DATA] [GEOGRAPHIC_DA…" at bounding box center [327, 174] width 655 height 310
click at [585, 45] on input "Debt" at bounding box center [609, 46] width 79 height 16
click at [583, 48] on input "Debt" at bounding box center [609, 46] width 79 height 16
type input "Dept"
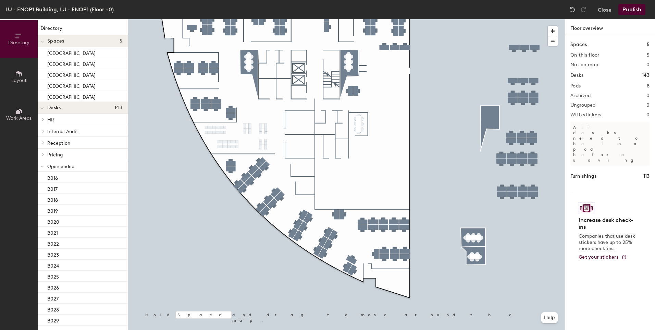
click at [45, 166] on div at bounding box center [42, 165] width 9 height 11
click at [43, 201] on icon at bounding box center [41, 201] width 3 height 3
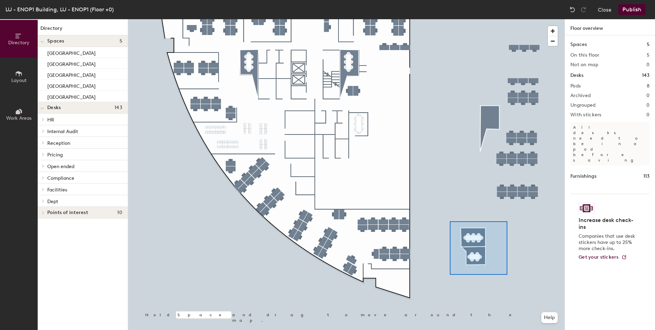
click at [450, 19] on div at bounding box center [346, 19] width 436 height 0
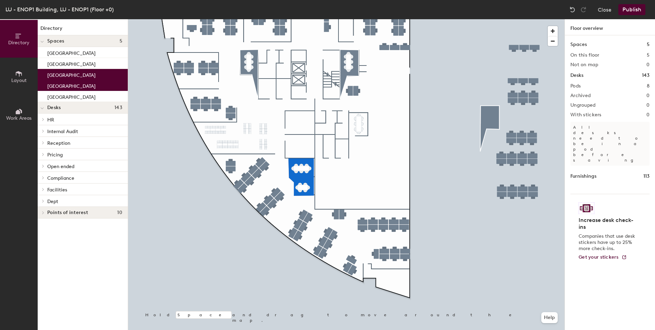
click at [580, 234] on div "Increase desk check-ins Companies that use desk stickers have up to 25% more ch…" at bounding box center [609, 231] width 79 height 74
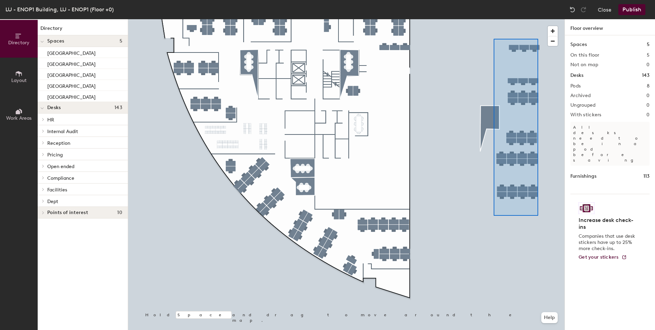
click at [494, 19] on div at bounding box center [346, 19] width 436 height 0
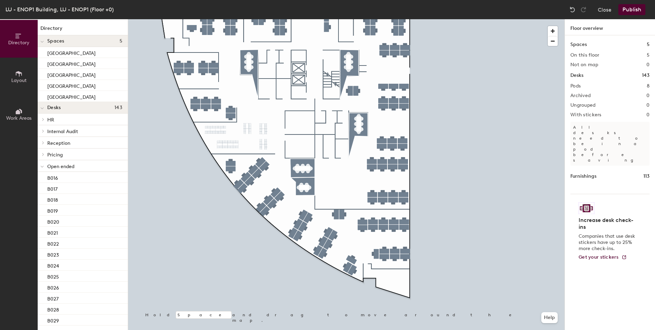
click at [45, 164] on div at bounding box center [42, 165] width 9 height 11
click at [631, 7] on button "Publish" at bounding box center [631, 9] width 27 height 11
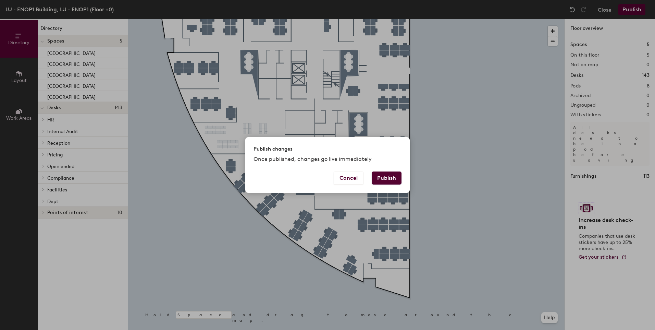
click at [380, 174] on button "Publish" at bounding box center [387, 177] width 30 height 13
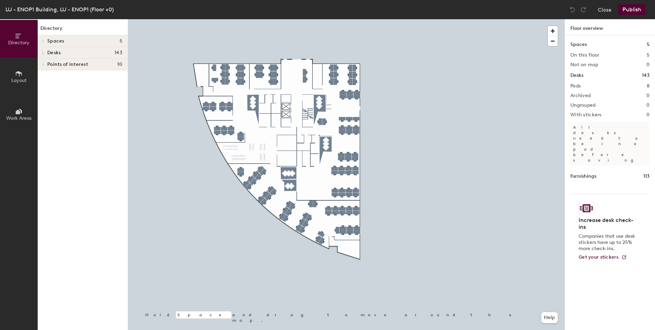
click at [483, 19] on div at bounding box center [346, 19] width 436 height 0
